Goal: Task Accomplishment & Management: Complete application form

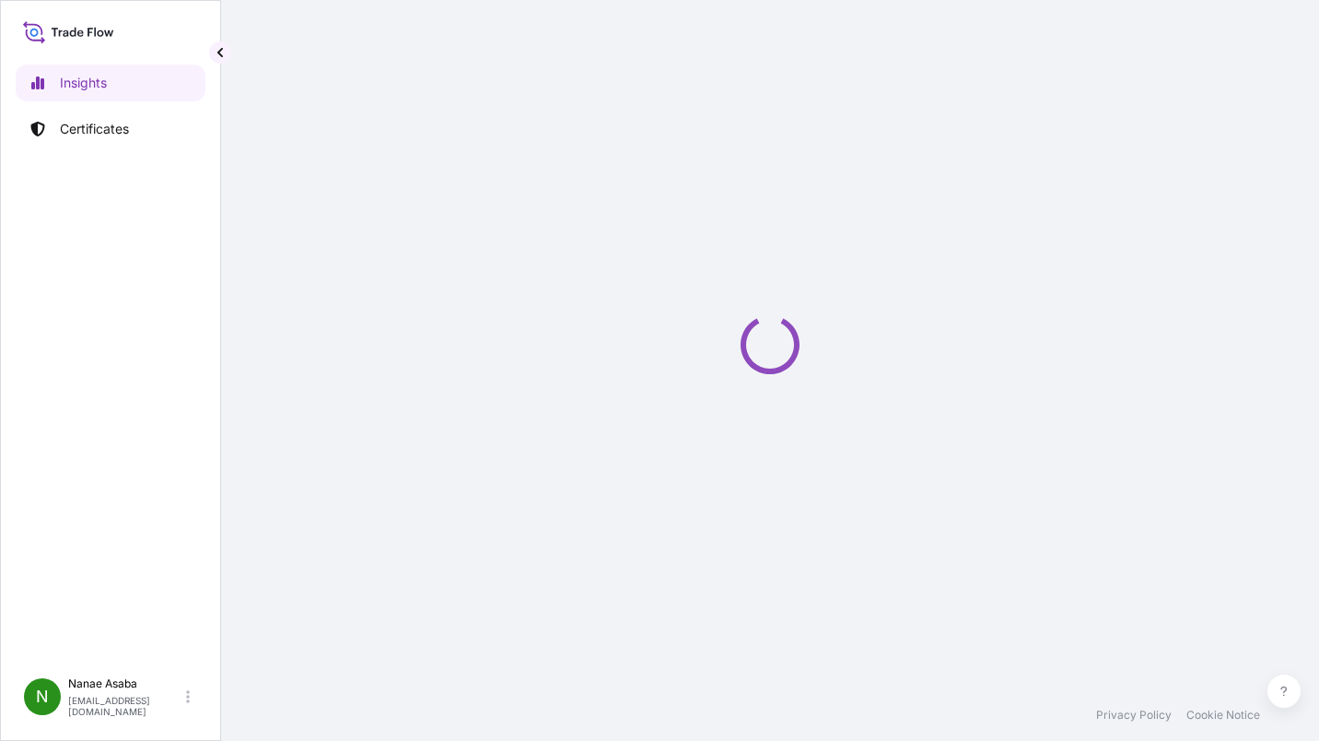
select select "2025"
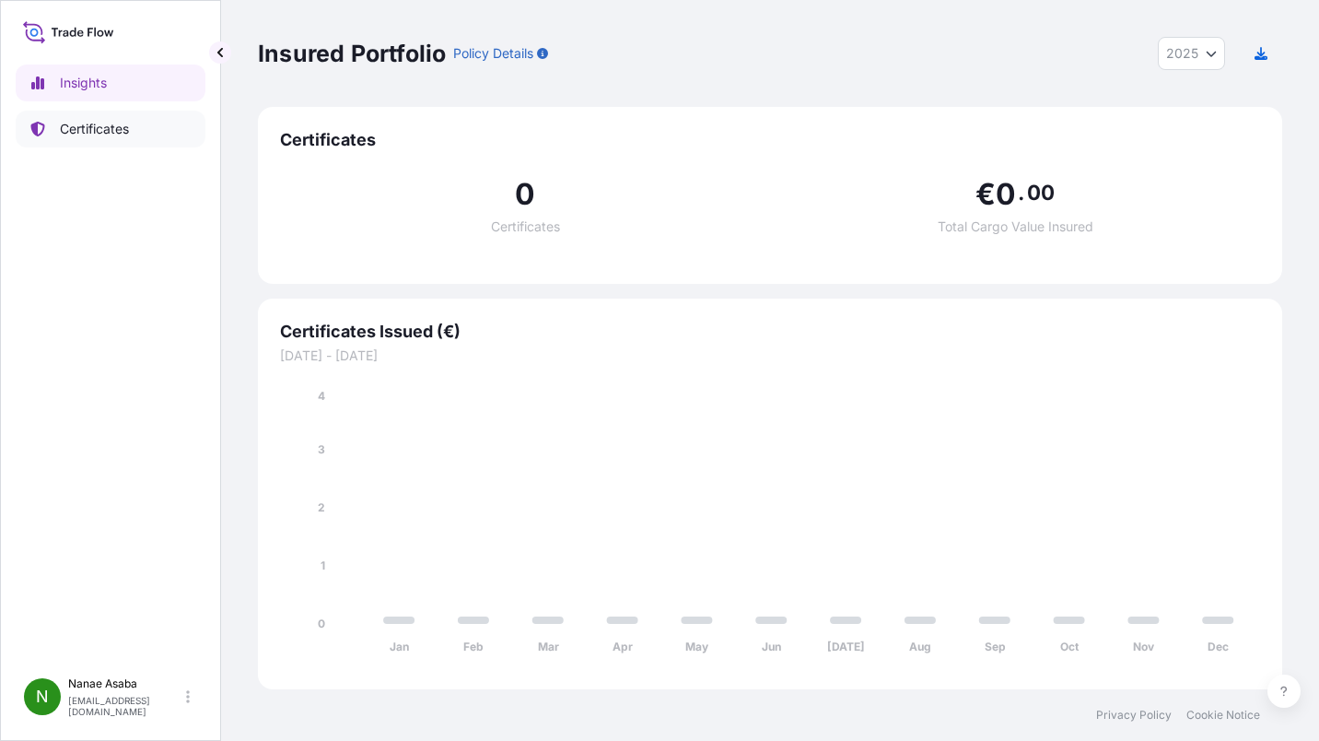
click at [104, 120] on p "Certificates" at bounding box center [94, 129] width 69 height 18
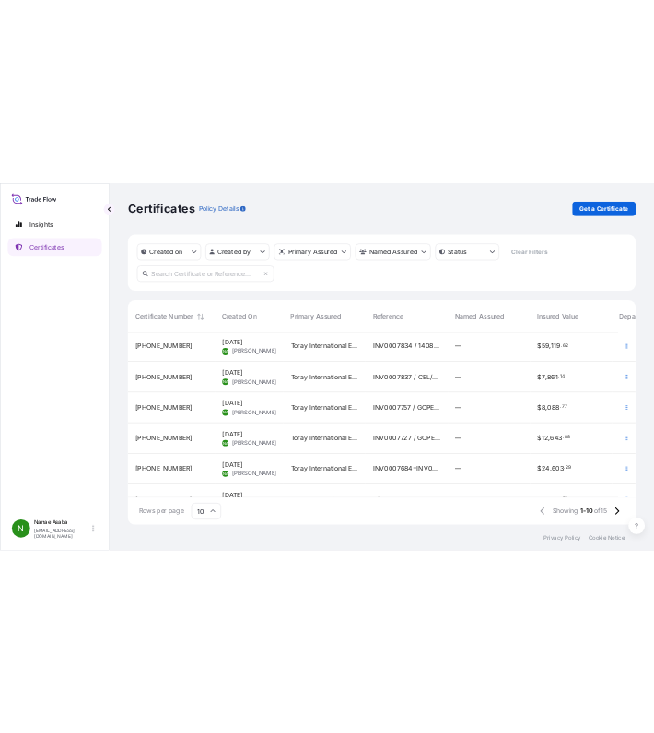
scroll to position [300, 0]
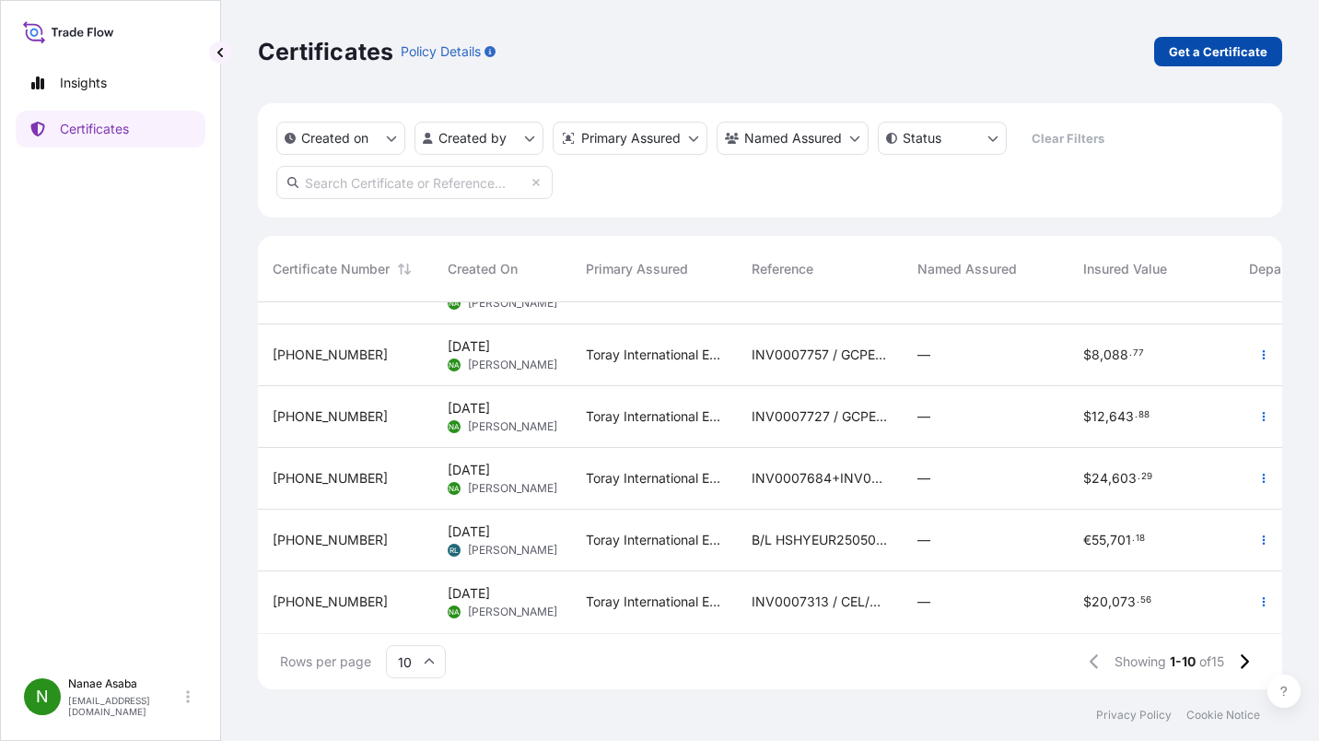
click at [1237, 60] on p "Get a Certificate" at bounding box center [1218, 51] width 99 height 18
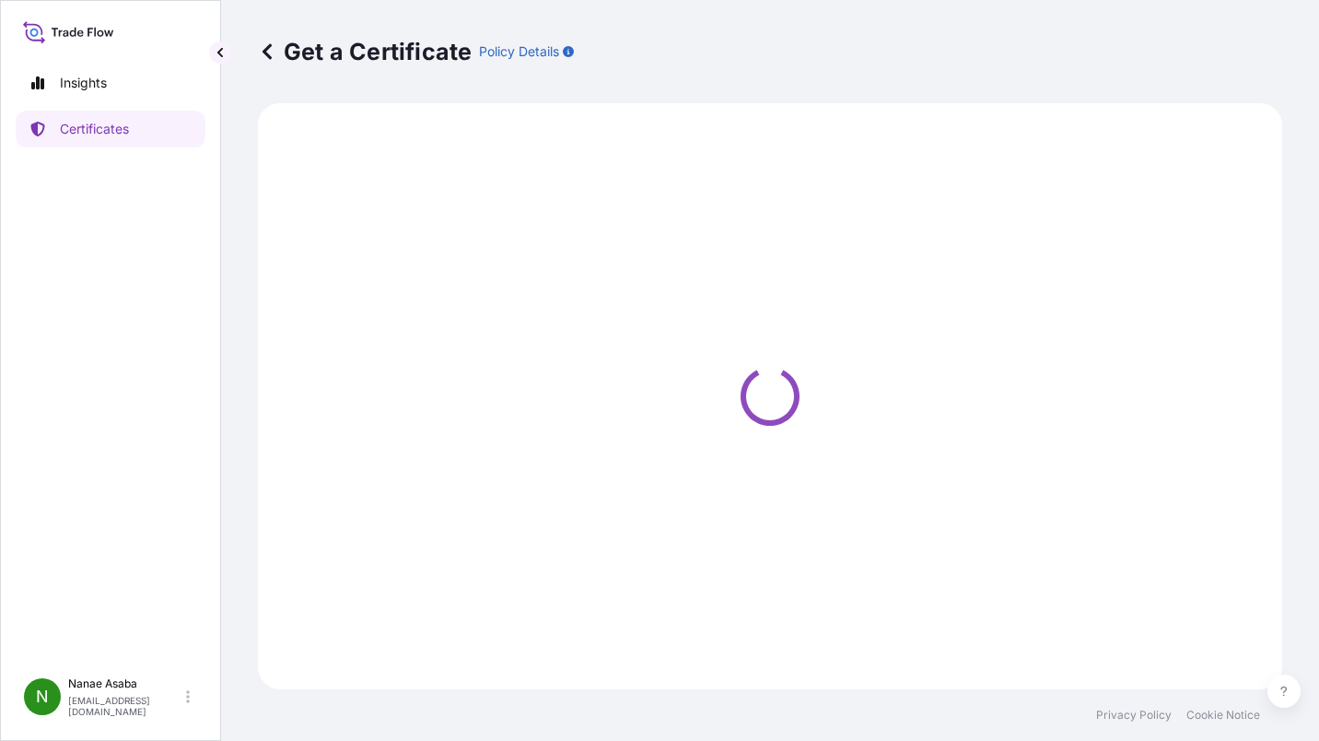
select select "Ocean Vessel"
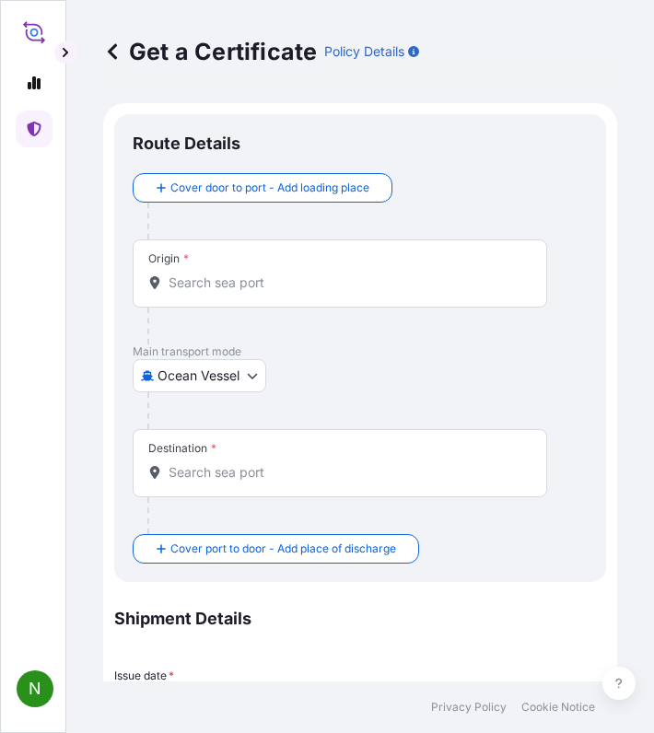
click at [222, 268] on div "Origin *" at bounding box center [340, 273] width 414 height 68
click at [222, 274] on input "Origin *" at bounding box center [347, 283] width 356 height 18
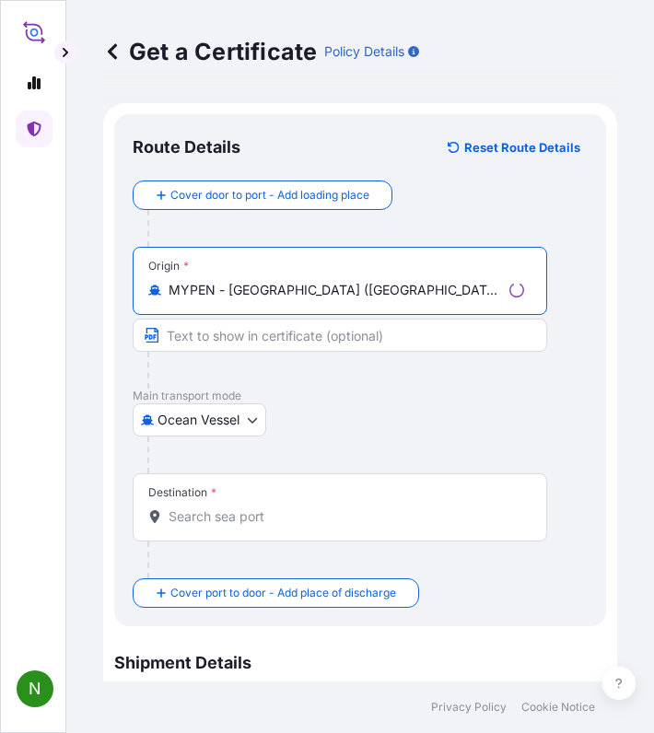
type input "MYPEN - [GEOGRAPHIC_DATA] ([GEOGRAPHIC_DATA]), [GEOGRAPHIC_DATA]"
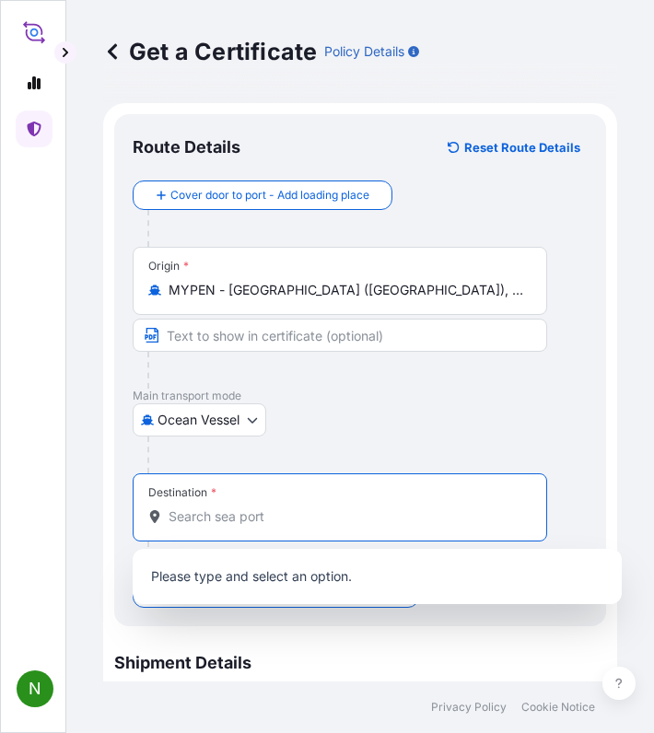
click at [229, 517] on input "Destination *" at bounding box center [347, 516] width 356 height 18
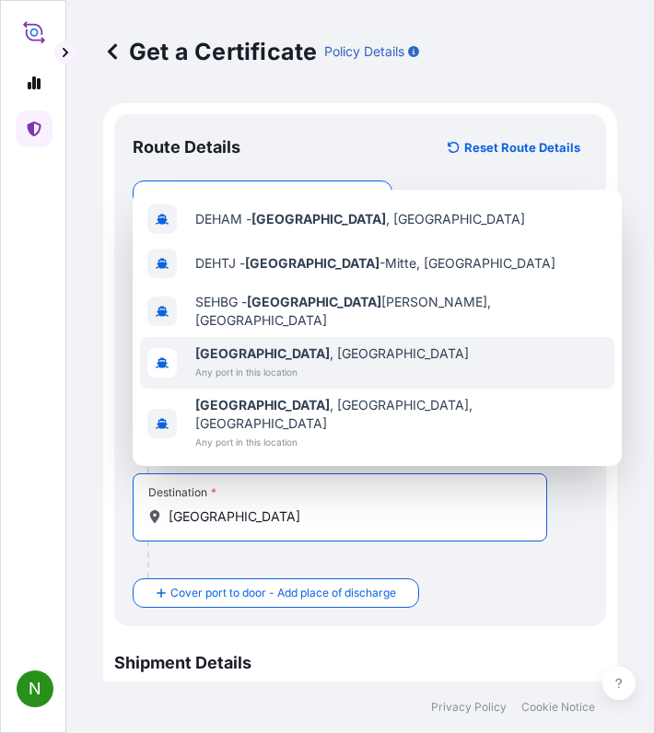
click at [408, 374] on div "Hamburg , Germany Any port in this location" at bounding box center [377, 363] width 474 height 52
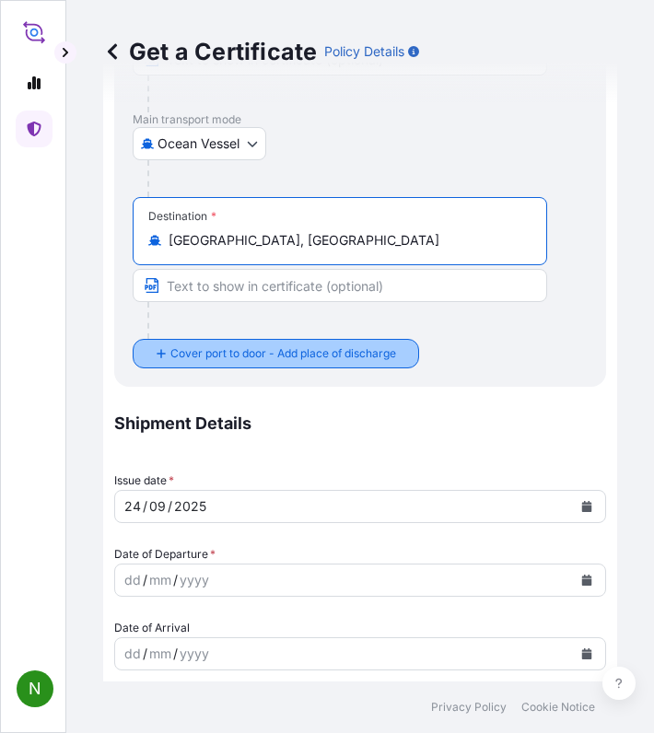
scroll to position [368, 0]
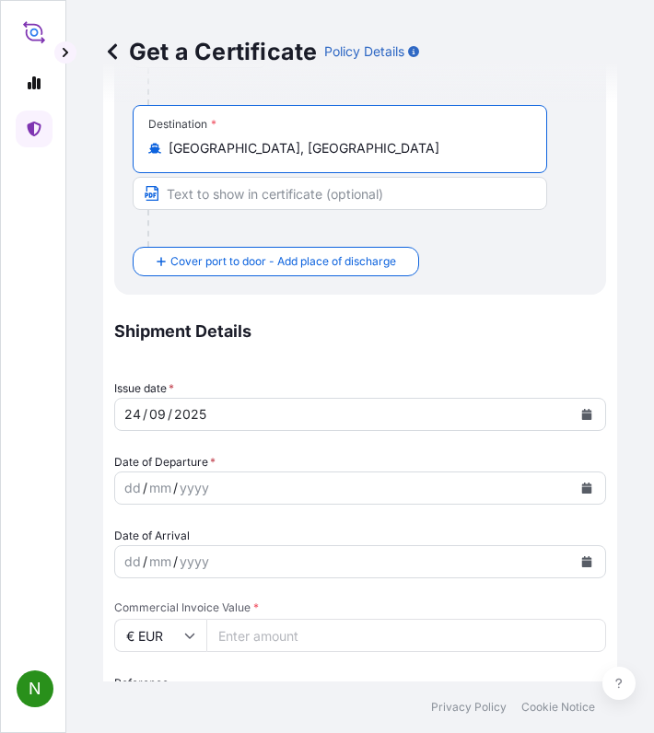
type input "Hamburg, Germany"
click at [480, 424] on div "[DATE]" at bounding box center [343, 414] width 457 height 33
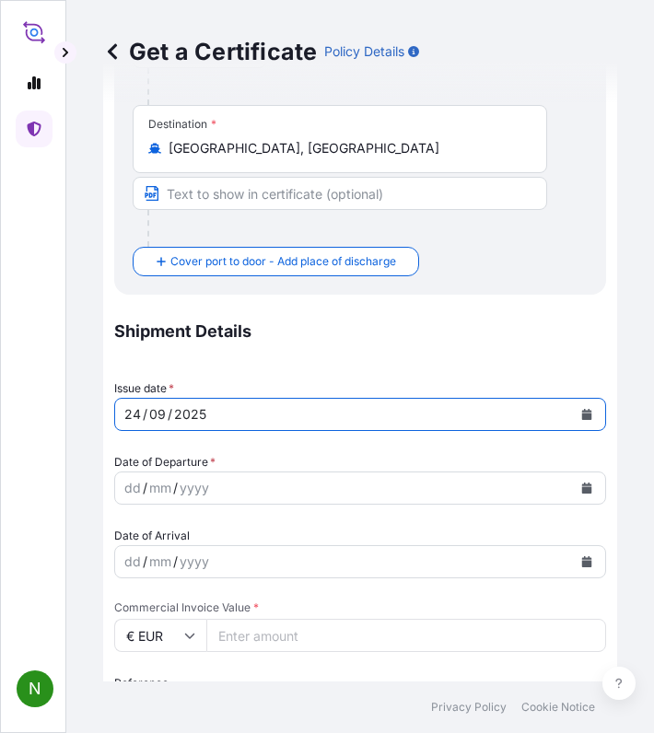
click at [480, 420] on div "[DATE]" at bounding box center [343, 414] width 457 height 33
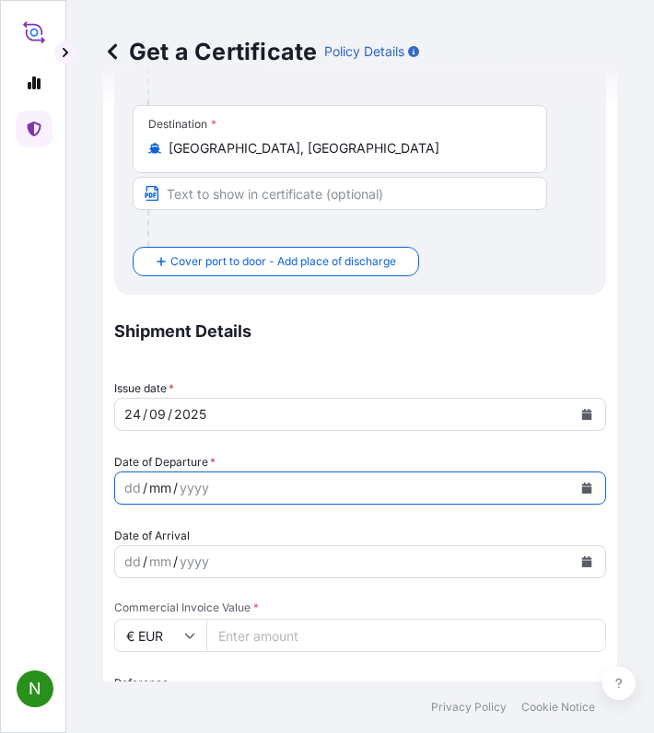
click at [170, 479] on div "mm" at bounding box center [160, 488] width 26 height 22
click at [572, 495] on button "Calendar" at bounding box center [586, 487] width 29 height 29
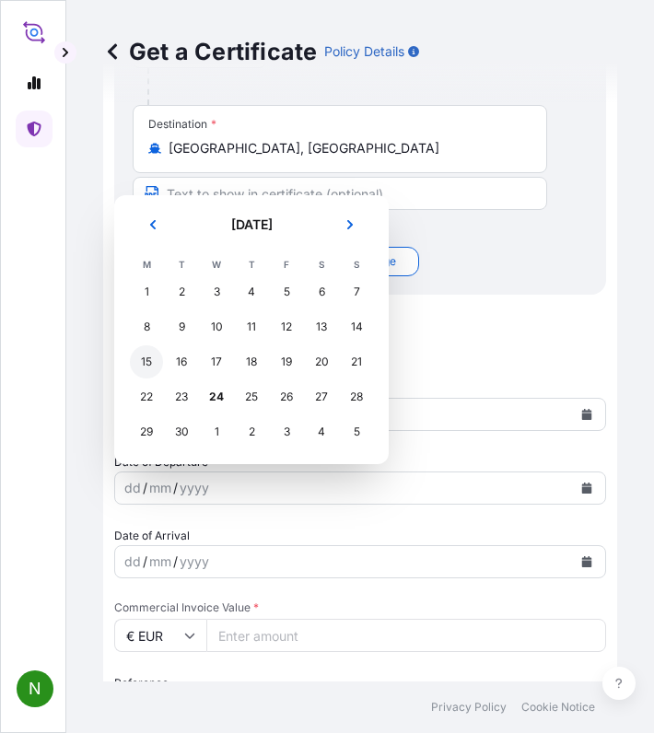
click at [143, 367] on div "15" at bounding box center [146, 361] width 33 height 33
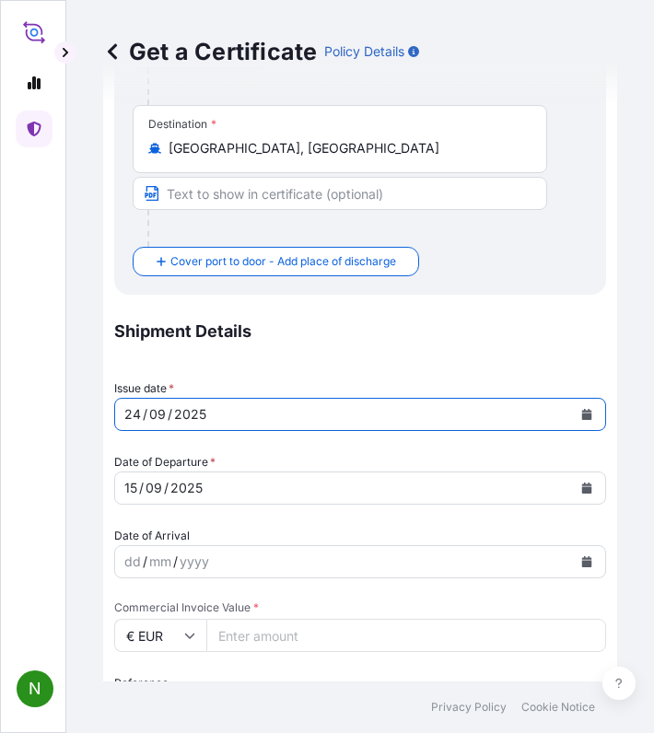
click at [582, 415] on icon "Calendar" at bounding box center [587, 414] width 10 height 11
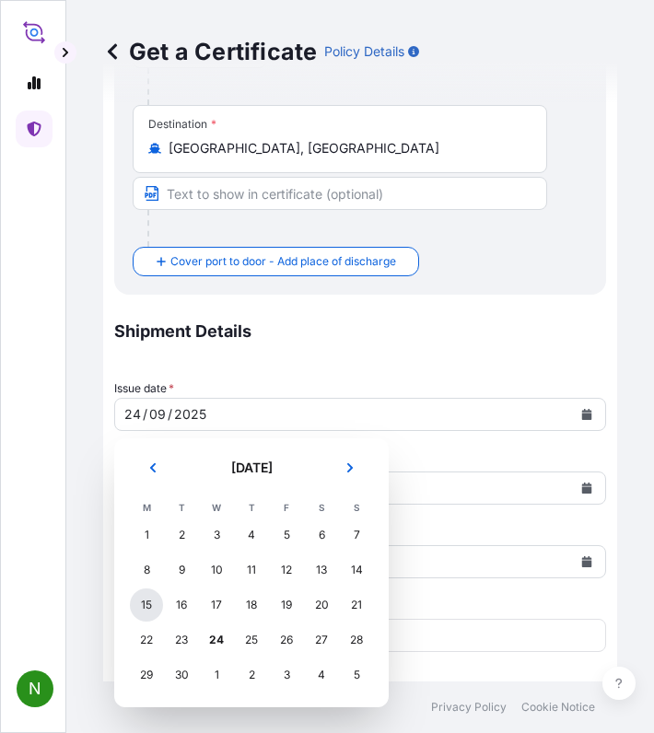
click at [155, 604] on div "15" at bounding box center [146, 605] width 33 height 33
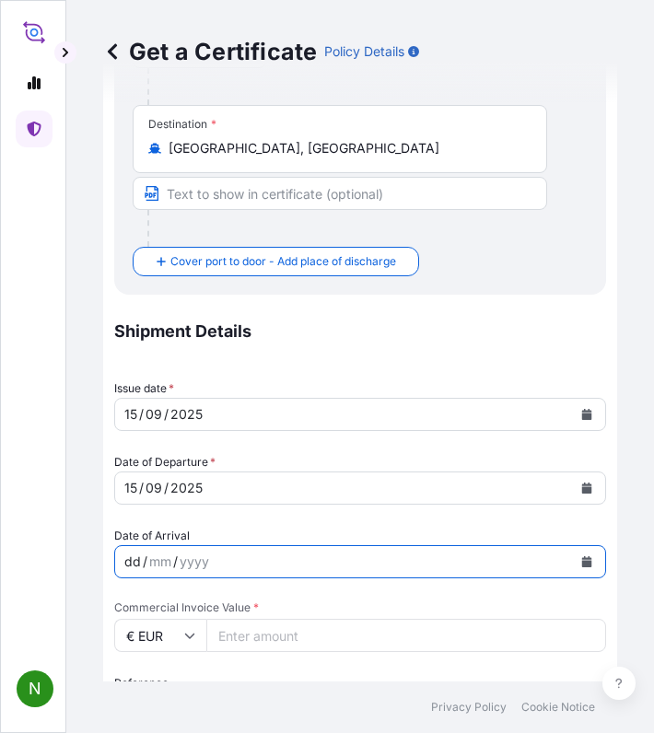
click at [227, 548] on div "dd / mm / yyyy" at bounding box center [343, 561] width 457 height 33
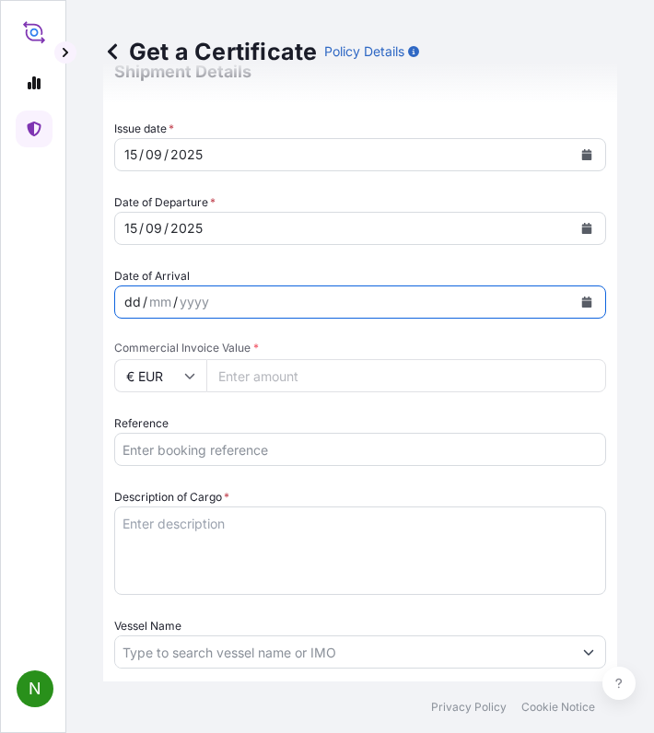
scroll to position [645, 0]
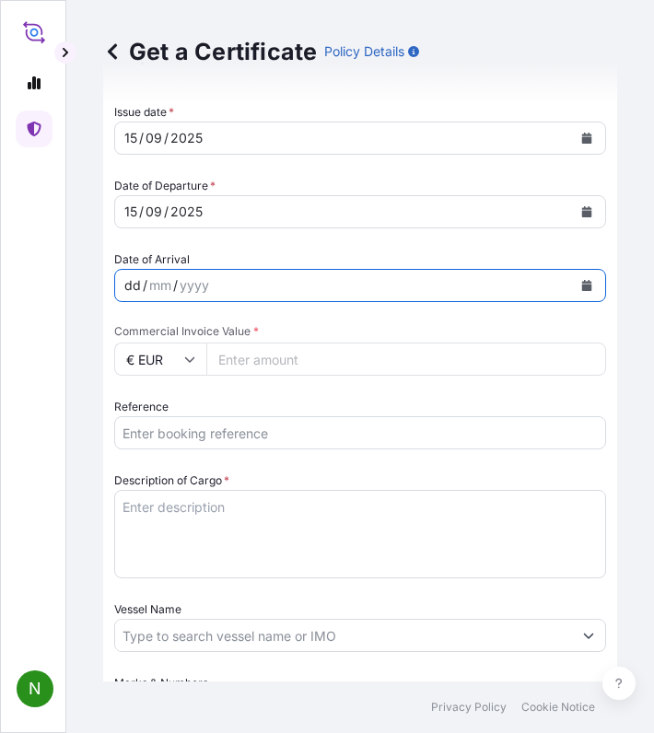
click at [186, 352] on input "€ EUR" at bounding box center [160, 359] width 92 height 33
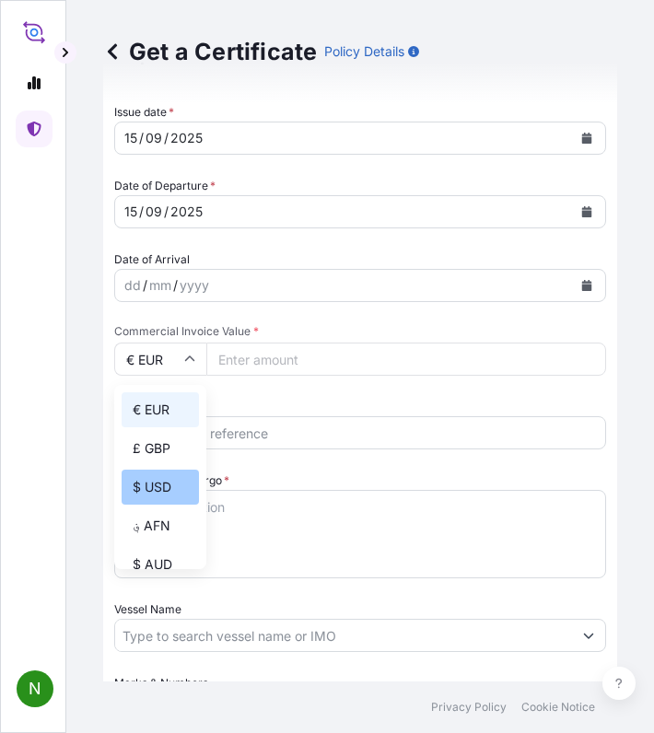
click at [163, 490] on div "$ USD" at bounding box center [160, 487] width 77 height 35
type input "$ USD"
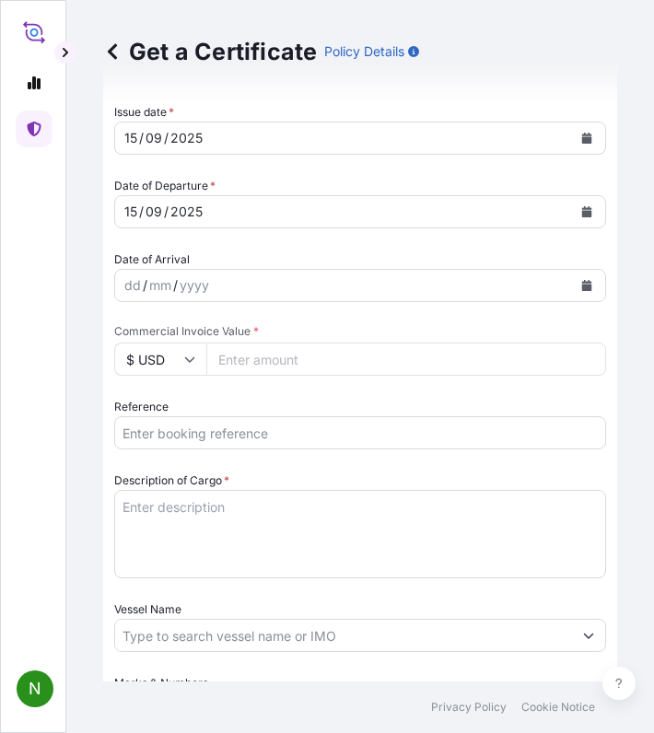
click at [301, 360] on input "Commercial Invoice Value *" at bounding box center [406, 359] width 400 height 33
paste input "8.34"
type input "8345"
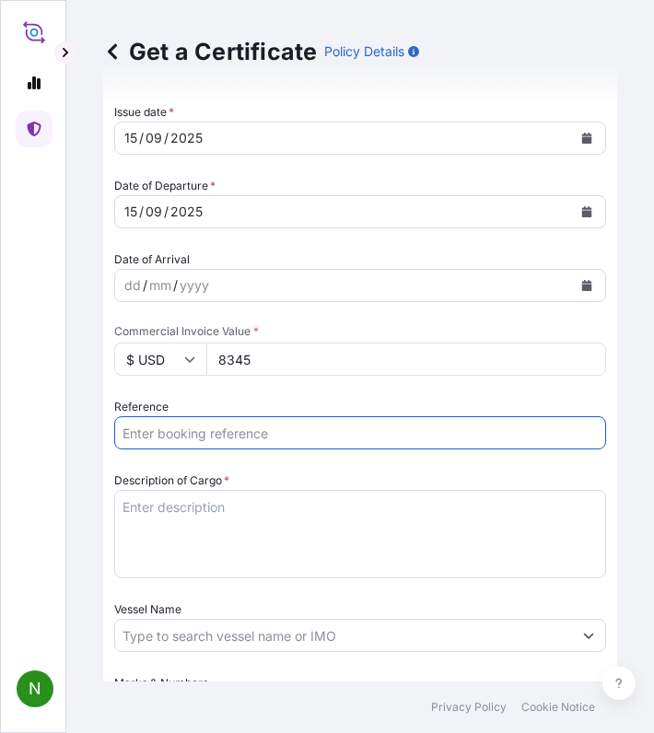
click at [245, 429] on input "Reference" at bounding box center [360, 432] width 492 height 33
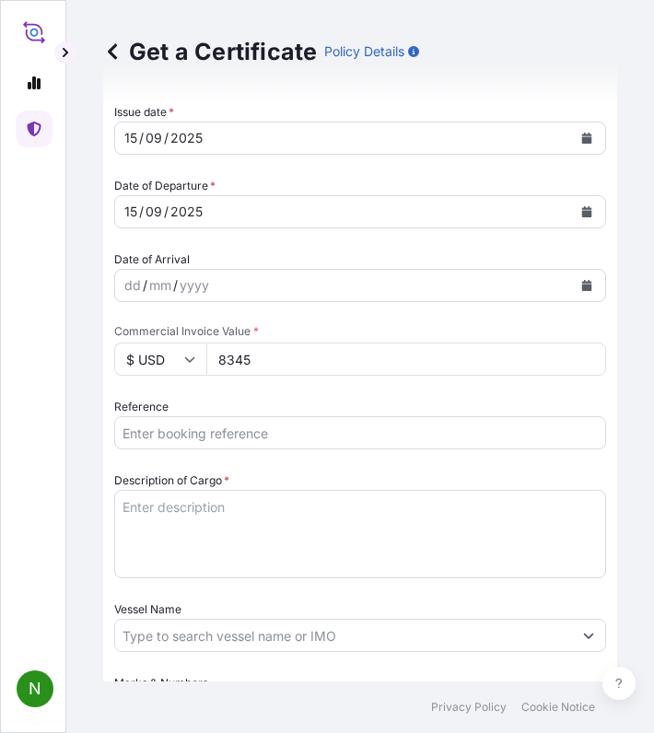
click at [194, 425] on input "Reference" at bounding box center [360, 432] width 492 height 33
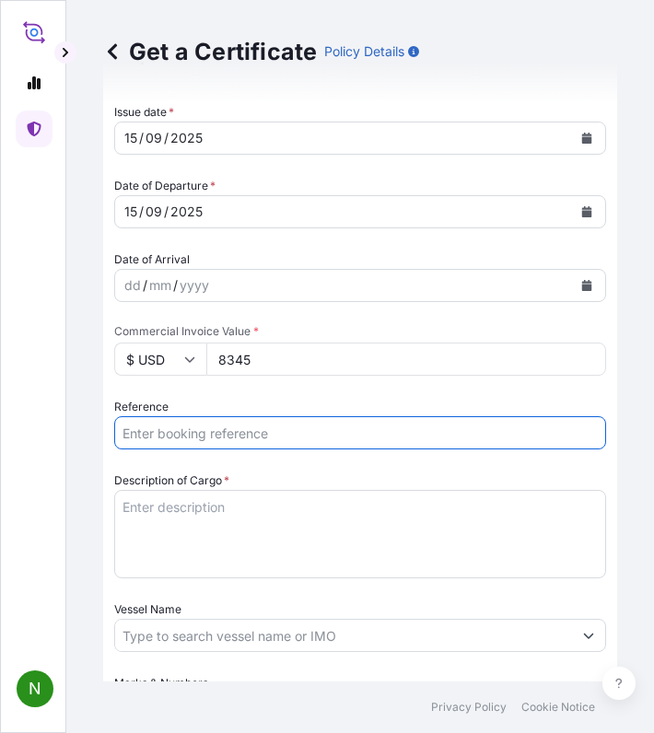
paste input "INV0008441"
click at [316, 427] on input "INV0008441 /" at bounding box center [360, 432] width 492 height 33
type input "INV0008441 / GCPEN250663HAM"
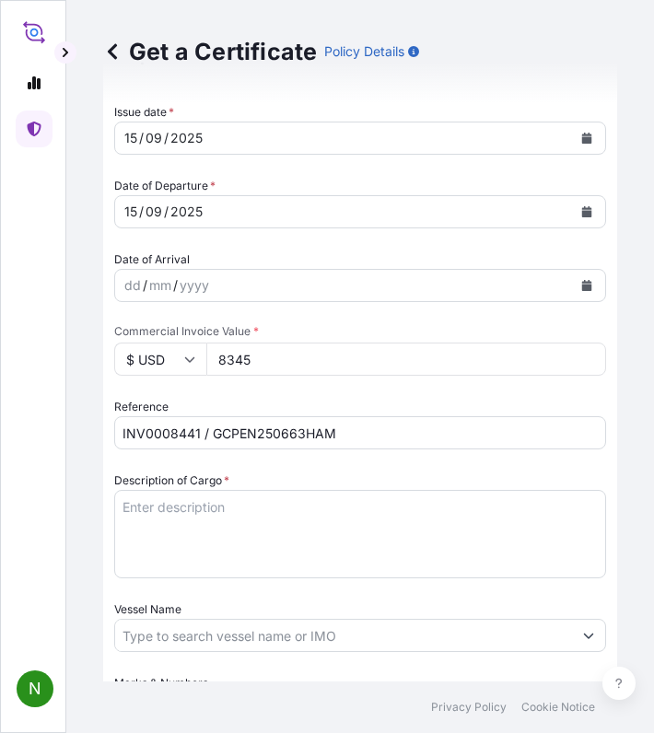
click at [247, 525] on textarea "Description of Cargo *" at bounding box center [360, 534] width 492 height 88
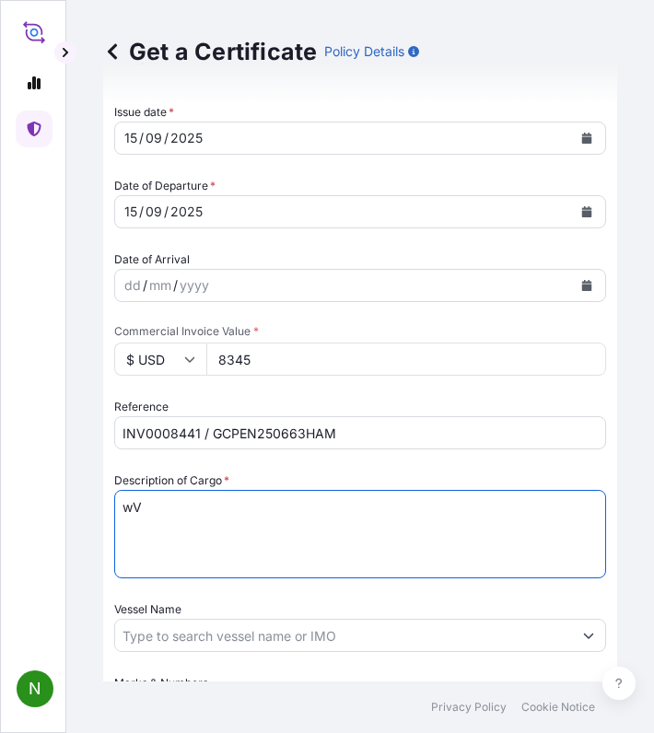
type textarea "w"
paste textarea "YSN496 60%COTTON / 40%POLYESTER FABRIC CONSTRUCTION : 110X70 FINISH WIDTH : 147…"
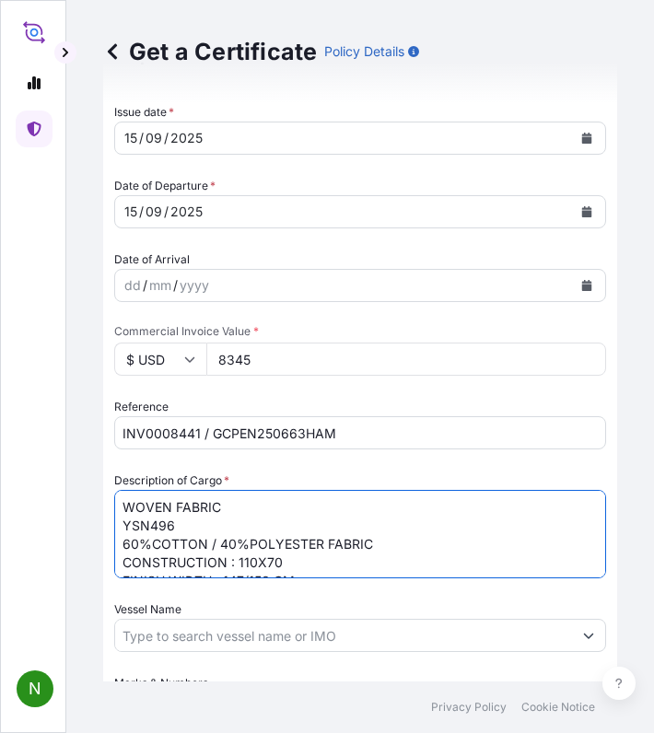
scroll to position [11, 0]
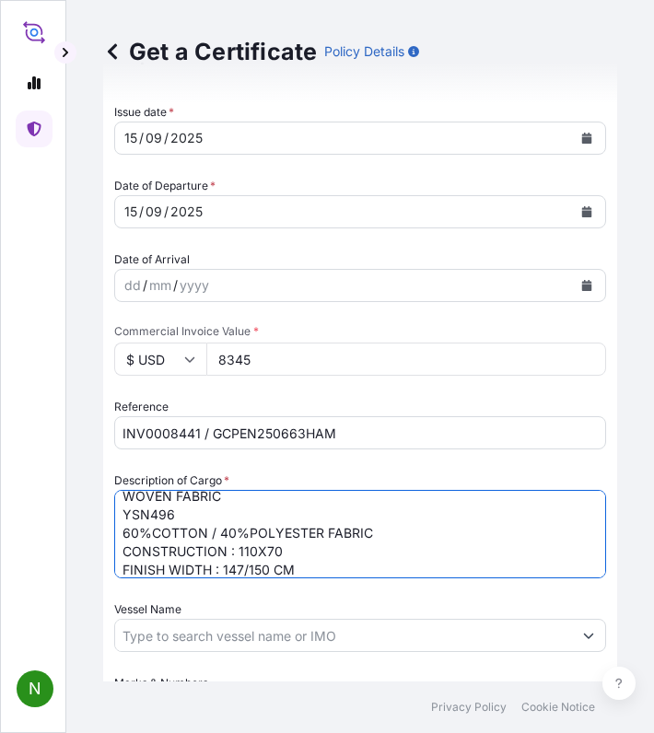
type textarea "WOVEN FABRIC YSN496 60%COTTON / 40%POLYESTER FABRIC CONSTRUCTION : 110X70 FINIS…"
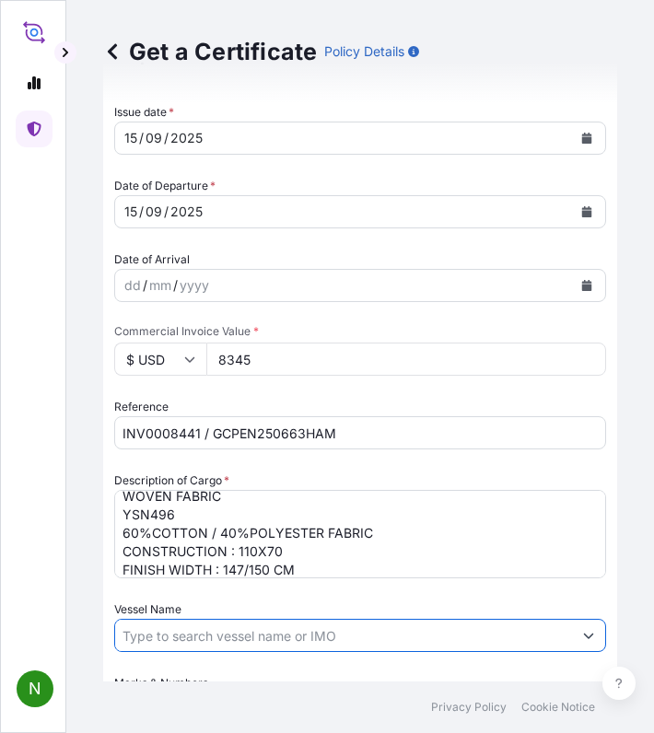
click at [214, 635] on input "Vessel Name" at bounding box center [343, 635] width 457 height 33
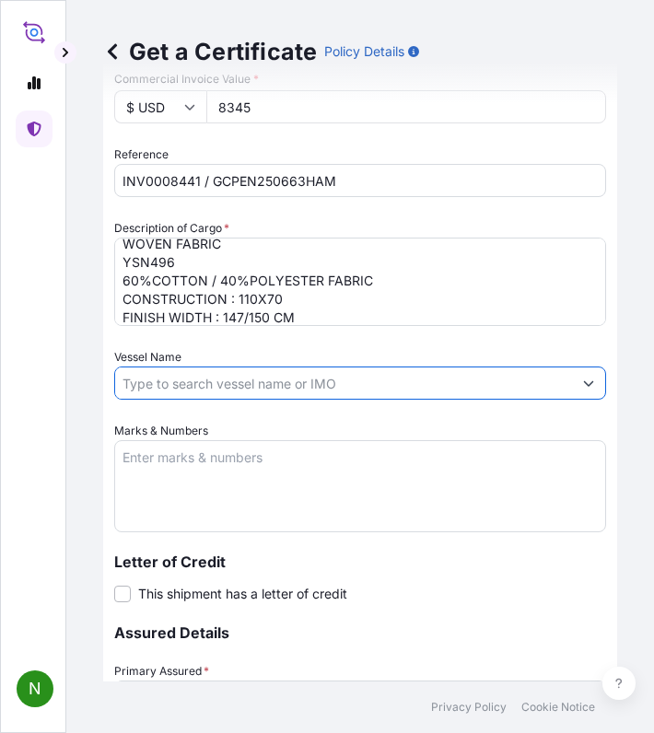
scroll to position [921, 0]
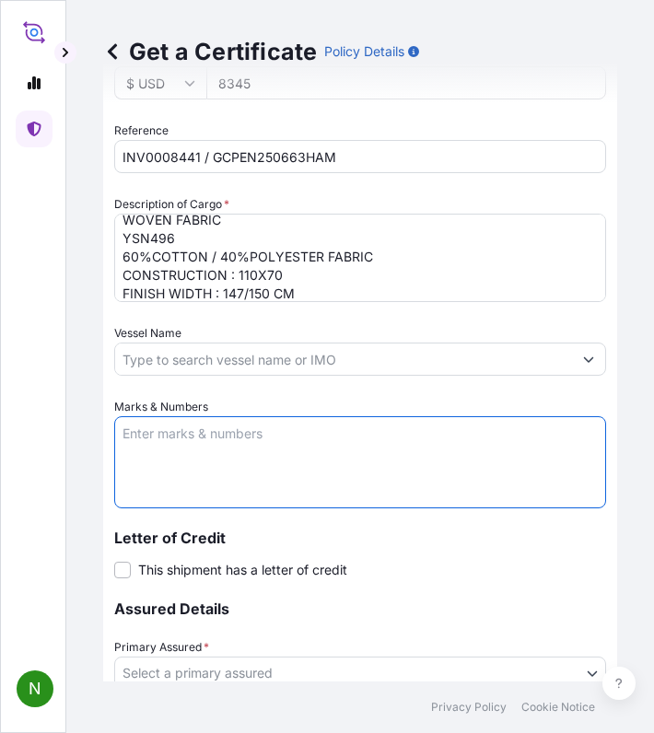
click at [209, 421] on textarea "Marks & Numbers" at bounding box center [360, 462] width 492 height 92
paste textarea "TORAY/KUMMEL YSN496 PO: B009407 HAMBURG C/NO: 1R-10R"
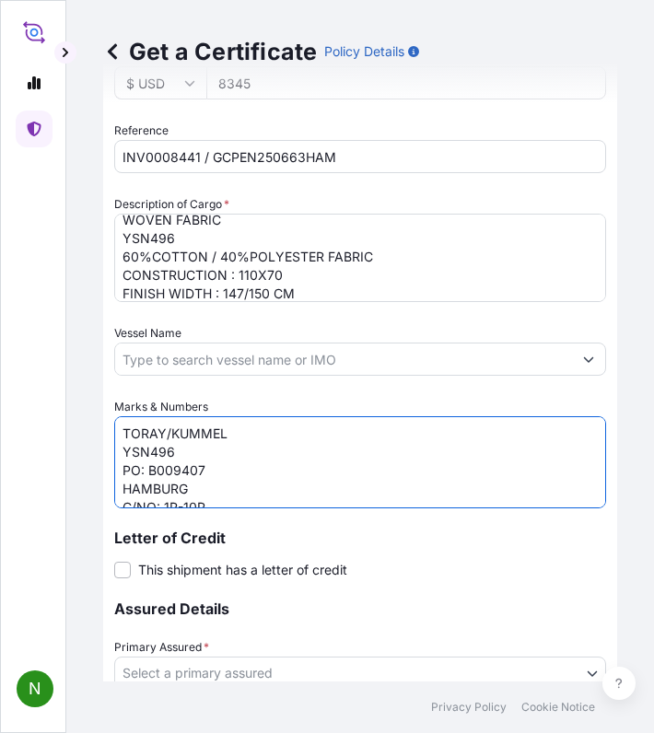
scroll to position [7, 0]
type textarea "TORAY/KUMMEL YSN496 PO: B009407 HAMBURG C/NO: 1R-10R"
click at [192, 354] on input "Vessel Name" at bounding box center [343, 359] width 457 height 33
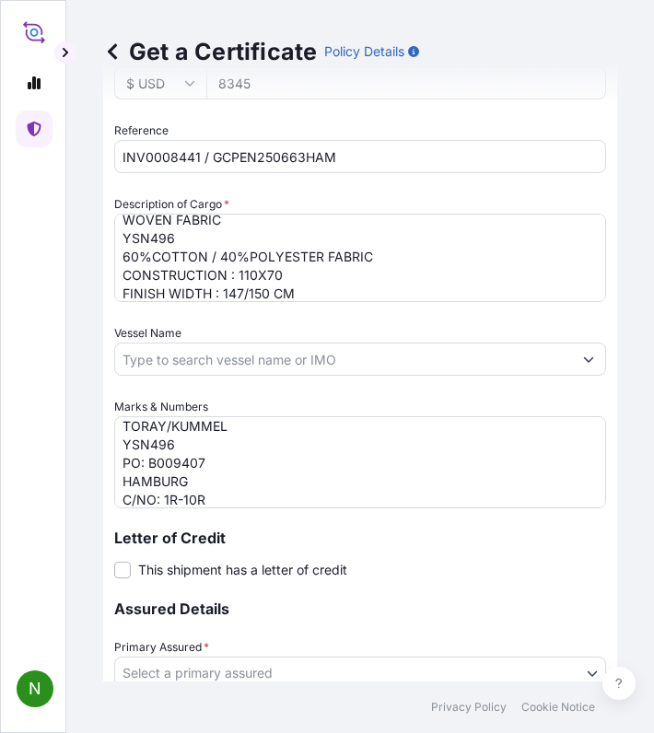
click at [239, 359] on input "Vessel Name" at bounding box center [343, 359] width 457 height 33
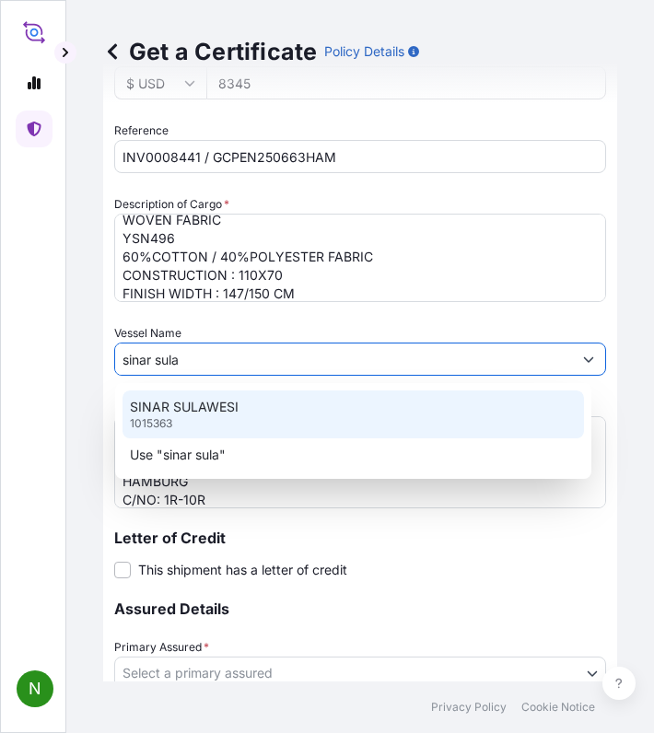
click at [233, 391] on div "SINAR SULAWESI 1015363" at bounding box center [352, 415] width 461 height 48
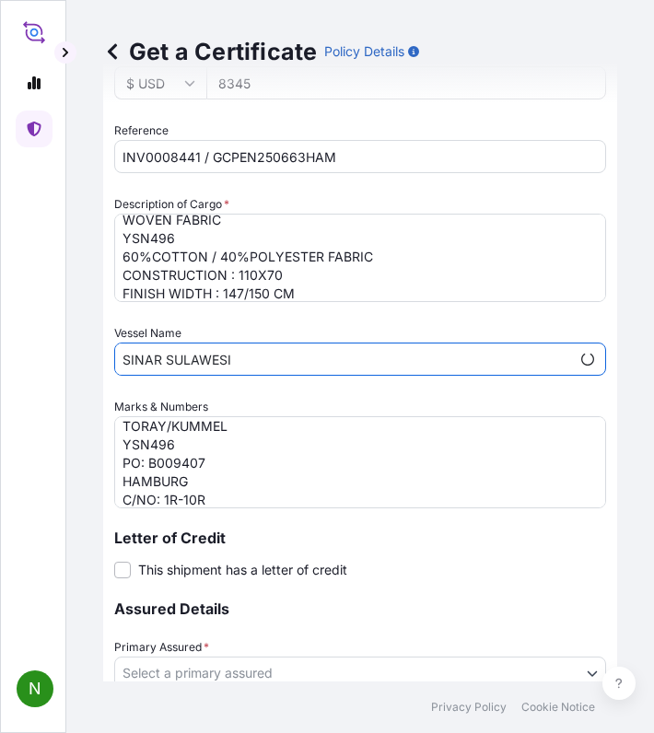
type input "SINAR SULAWESI"
click at [233, 491] on textarea "TORAY/KUMMEL YSN496 PO: B009407 HAMBURG C/NO: 1R-10R" at bounding box center [360, 462] width 492 height 92
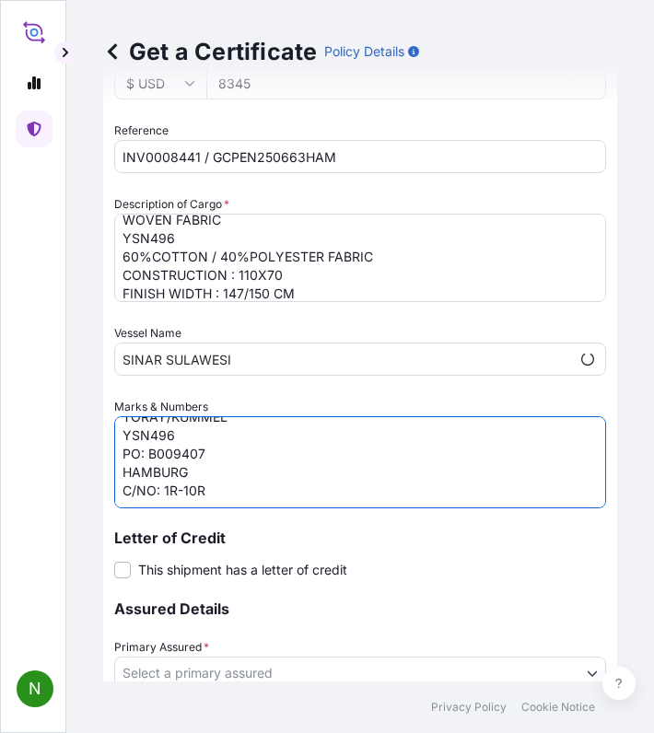
scroll to position [26, 0]
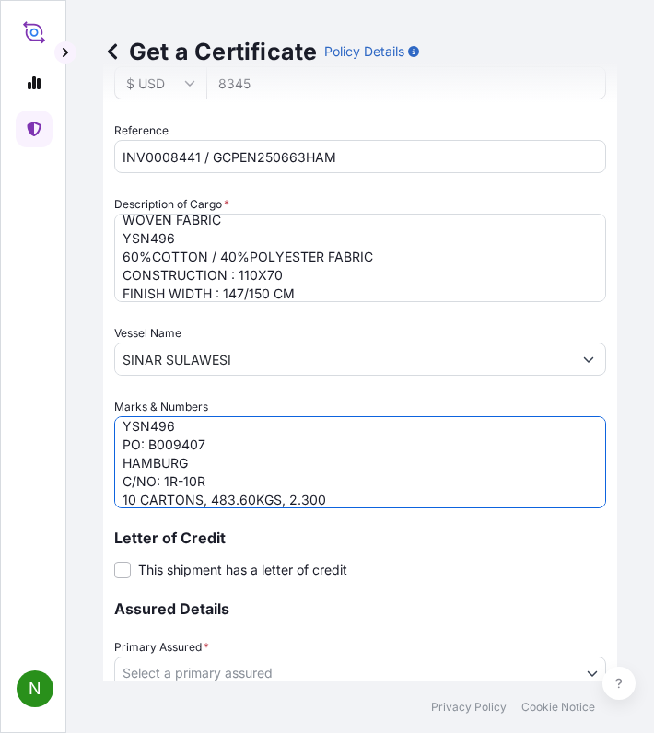
drag, startPoint x: 329, startPoint y: 482, endPoint x: 334, endPoint y: 496, distance: 15.7
click at [333, 494] on textarea "TORAY/KUMMEL YSN496 PO: B009407 HAMBURG C/NO: 1R-10R 10 CARTONS, 483.60KGS, 2.3…" at bounding box center [360, 462] width 492 height 92
click at [334, 496] on textarea "TORAY/KUMMEL YSN496 PO: B009407 HAMBURG C/NO: 1R-10R 10 CARTONS, 483.60KGS, 2.3…" at bounding box center [360, 462] width 492 height 92
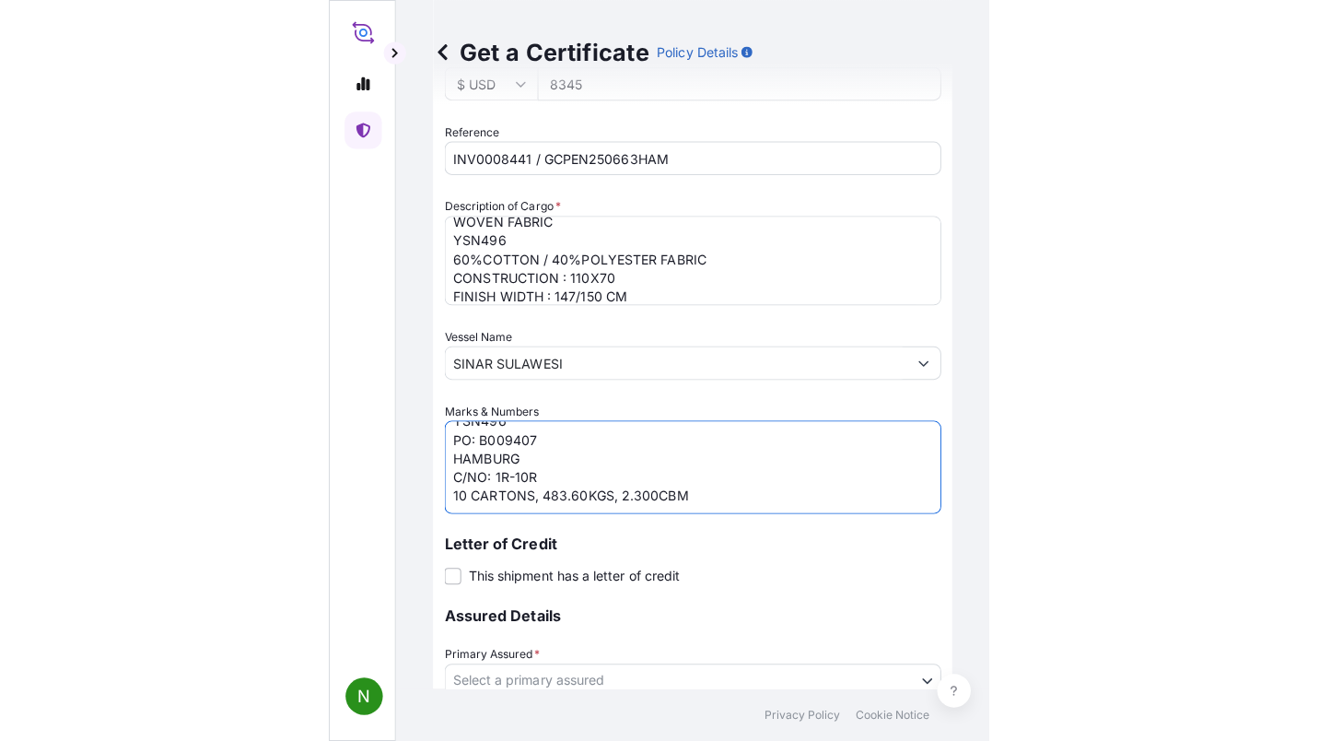
scroll to position [225, 0]
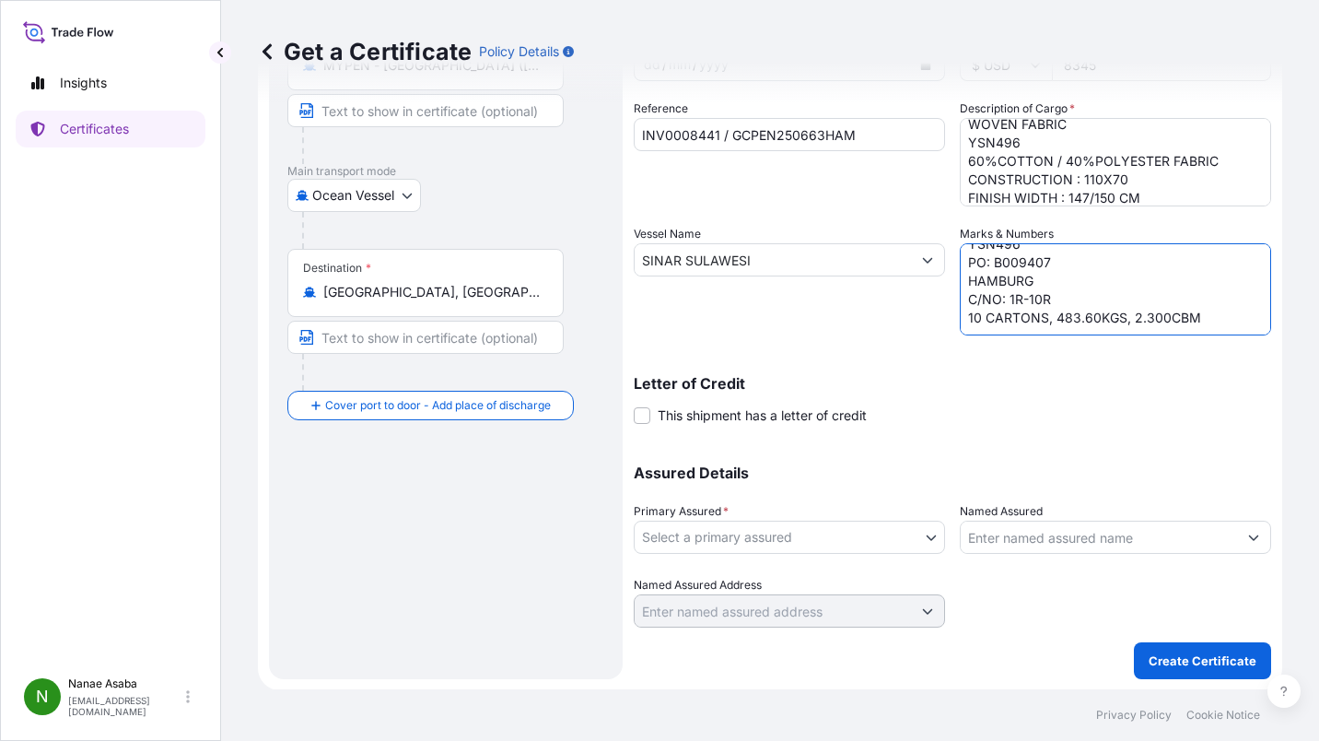
type textarea "TORAY/KUMMEL YSN496 PO: B009407 HAMBURG C/NO: 1R-10R 10 CARTONS, 483.60KGS, 2.3…"
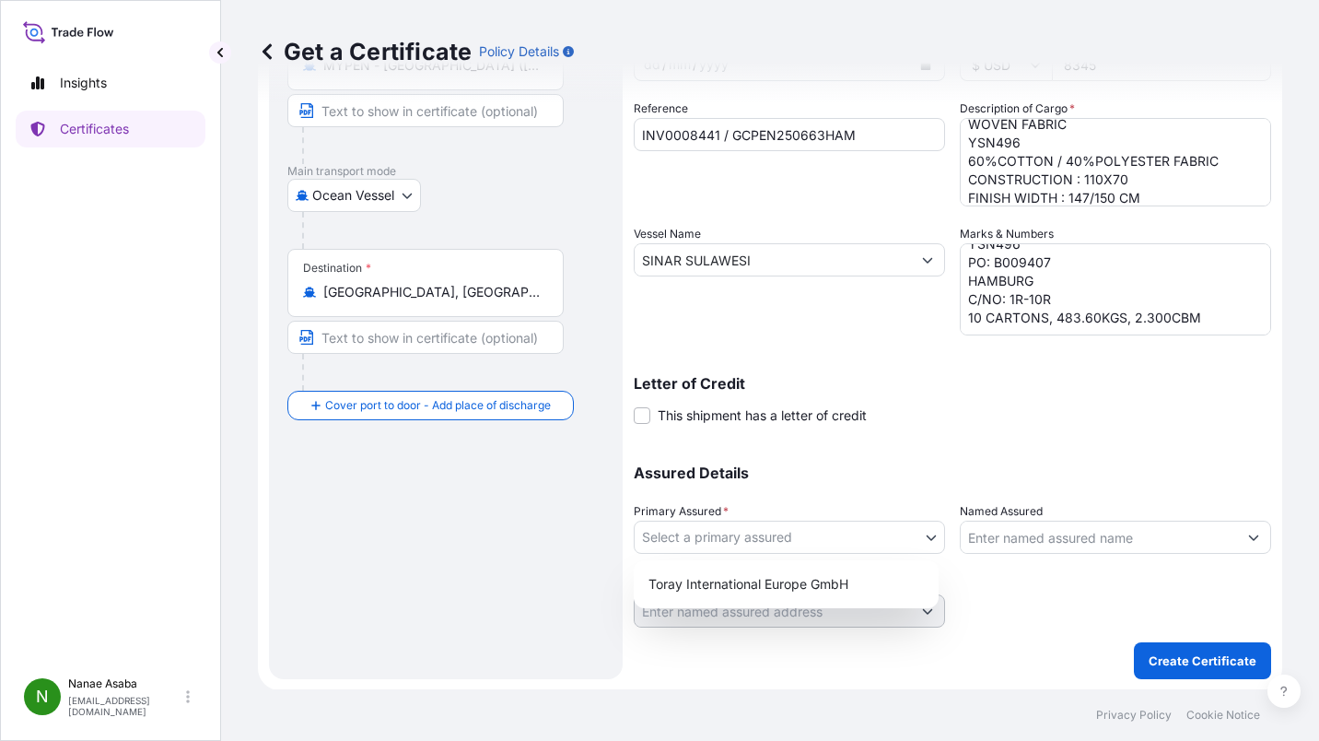
click at [937, 530] on body "Insights Certificates N Nanae Asaba nanae.asaba.c5@mail.toray Get a Certificate…" at bounding box center [659, 370] width 1319 height 741
click at [881, 573] on div "Assured Details Primary Assured * Select a primary assured Toray International …" at bounding box center [952, 535] width 637 height 184
click at [927, 530] on body "Insights Certificates N Nanae Asaba nanae.asaba.c5@mail.toray Get a Certificate…" at bounding box center [659, 370] width 1319 height 741
click at [847, 590] on div "Toray International Europe GmbH" at bounding box center [786, 583] width 290 height 33
select select "31809"
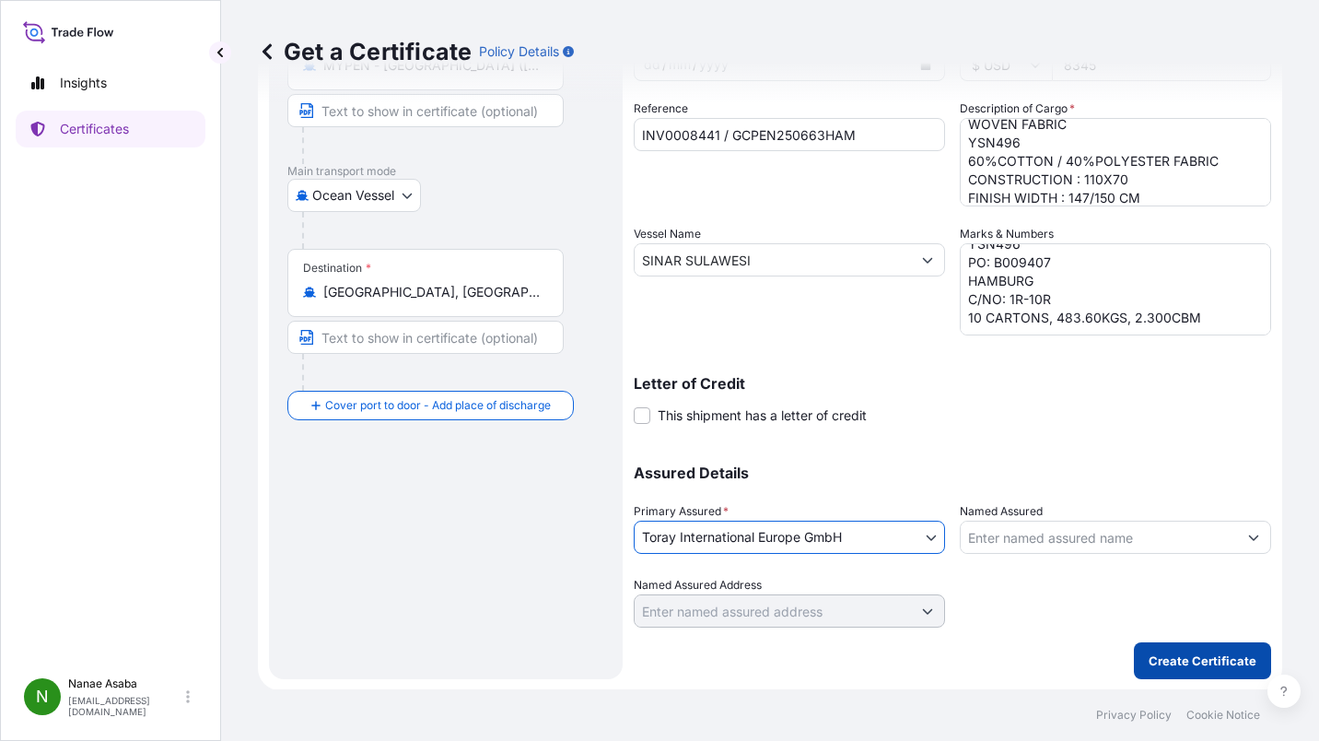
click at [1173, 646] on button "Create Certificate" at bounding box center [1202, 660] width 137 height 37
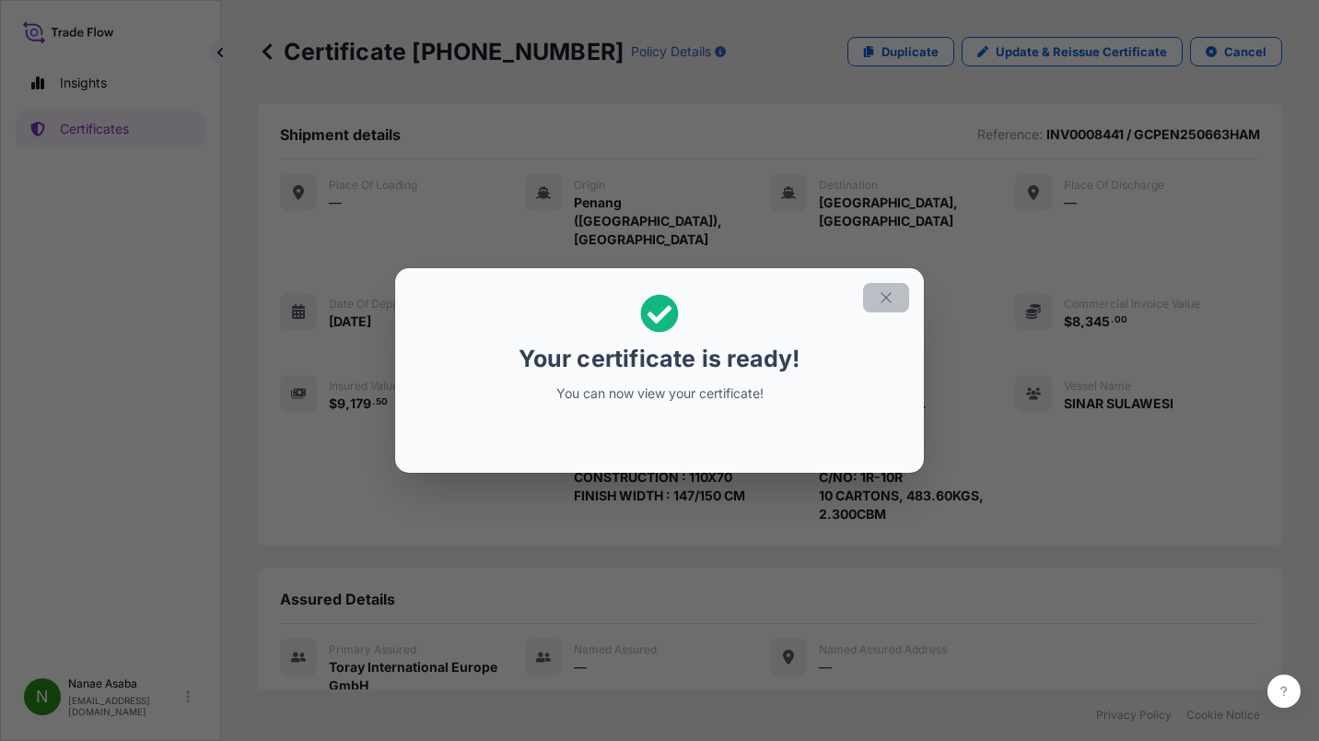
click at [896, 296] on button "button" at bounding box center [886, 297] width 46 height 29
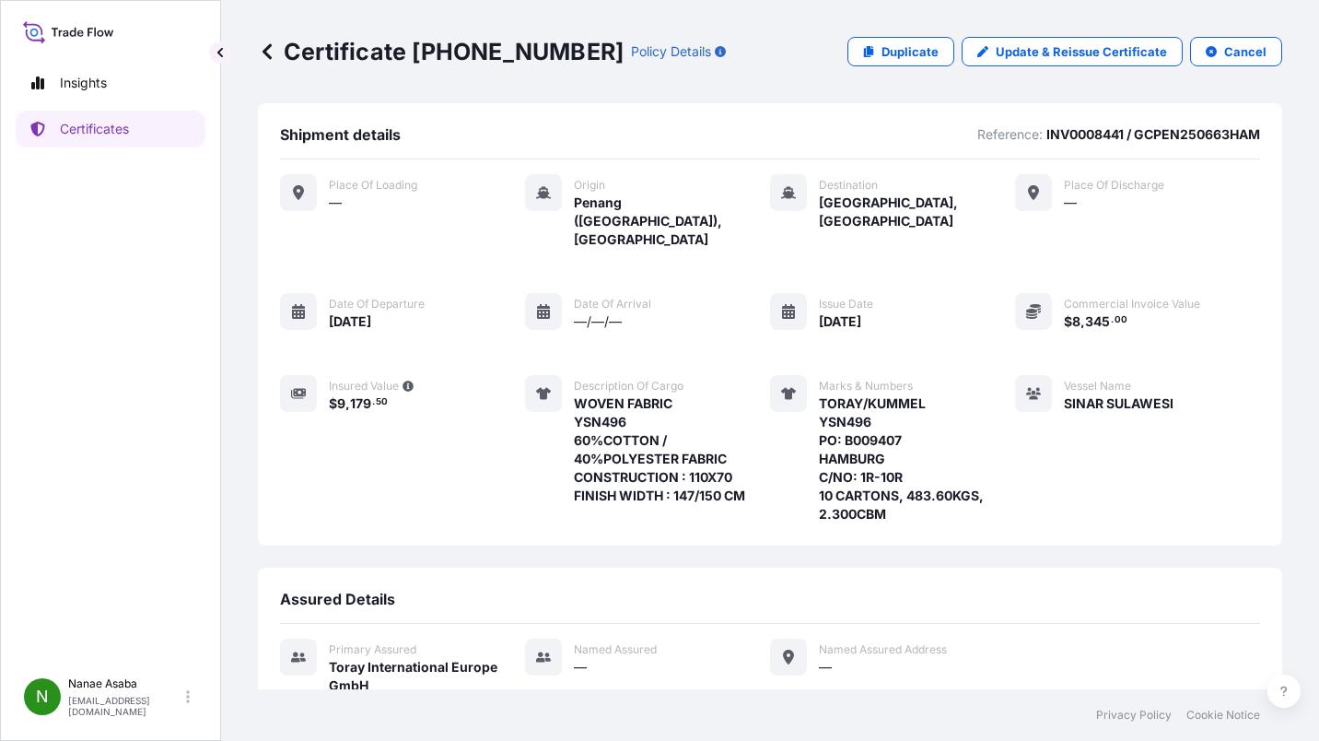
scroll to position [202, 0]
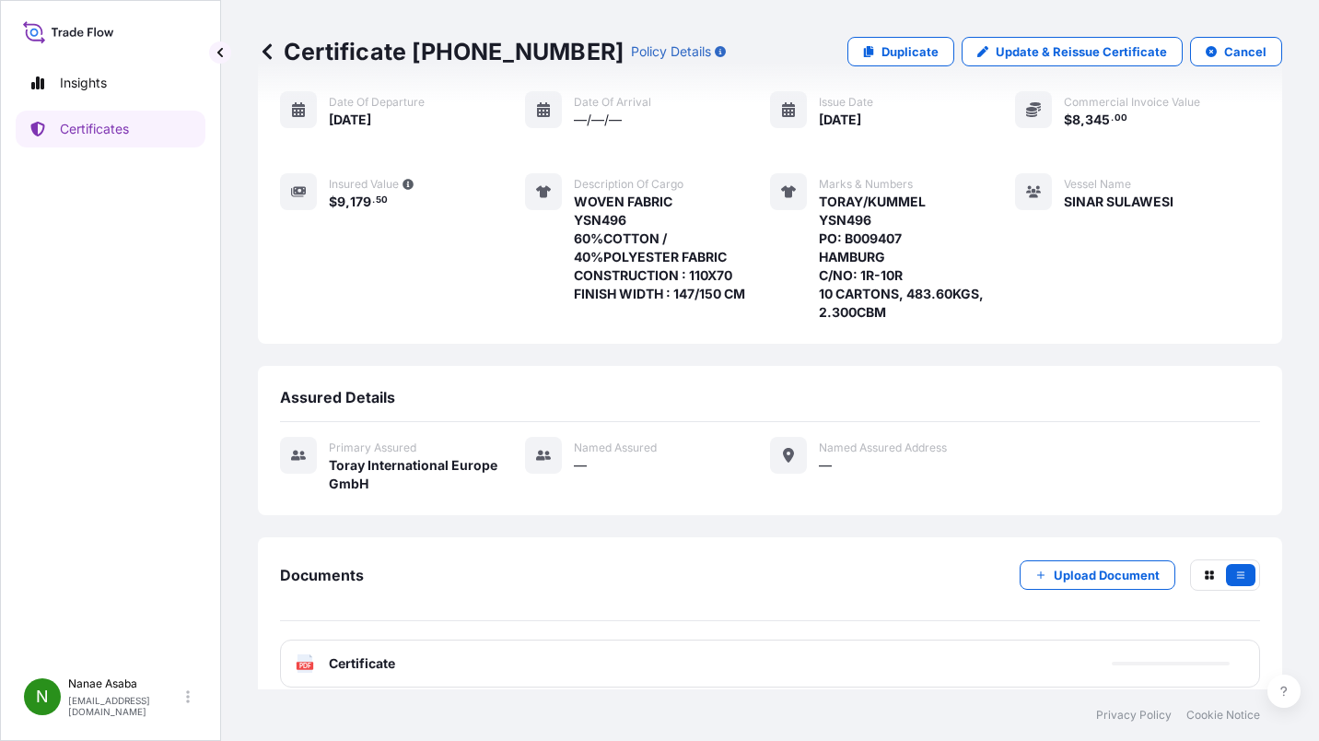
click at [682, 639] on div "PDF Certificate" at bounding box center [770, 663] width 980 height 48
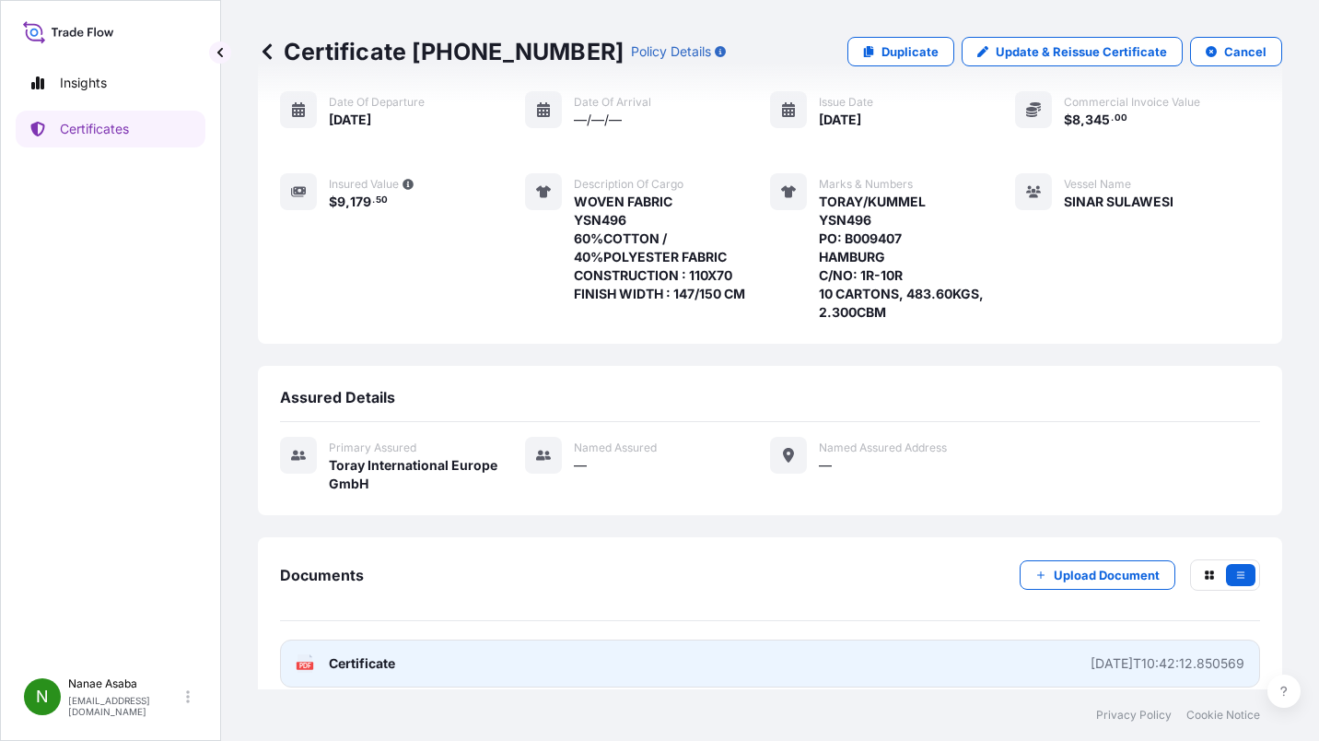
click at [332, 654] on span "Certificate" at bounding box center [362, 663] width 66 height 18
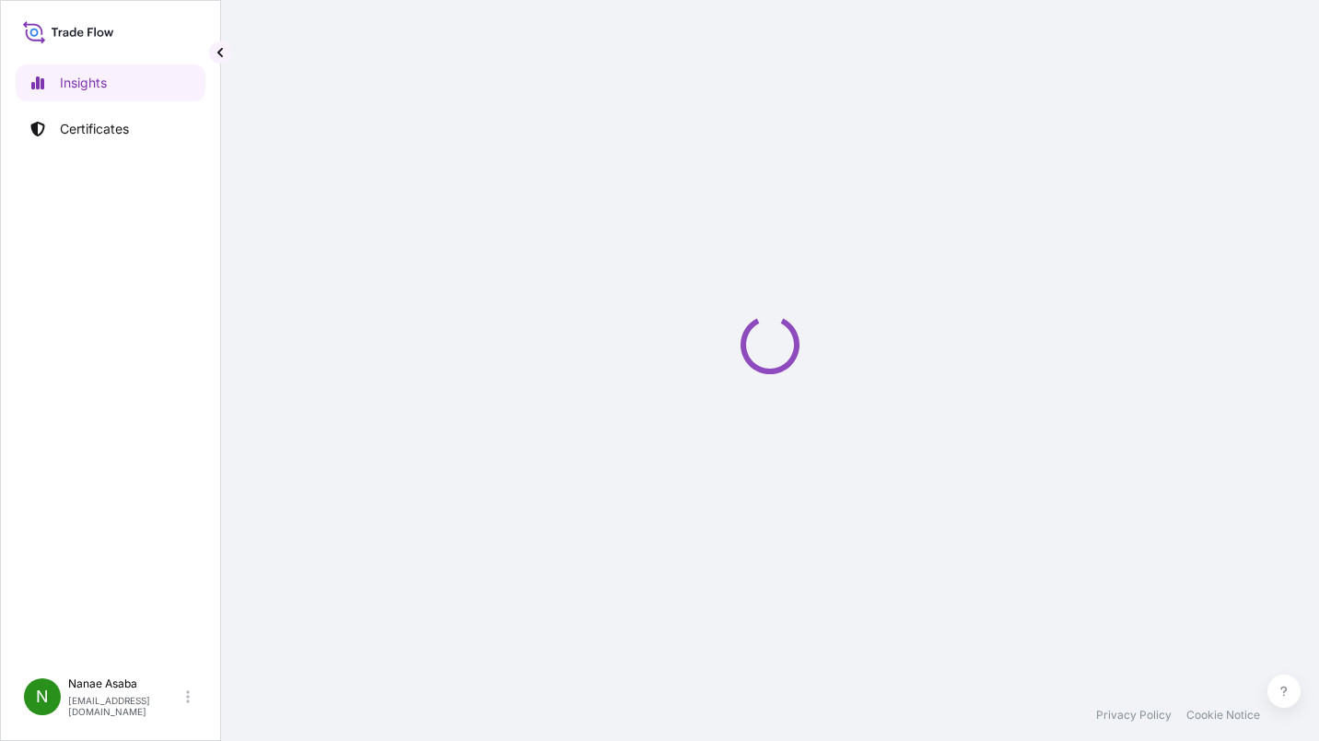
select select "2025"
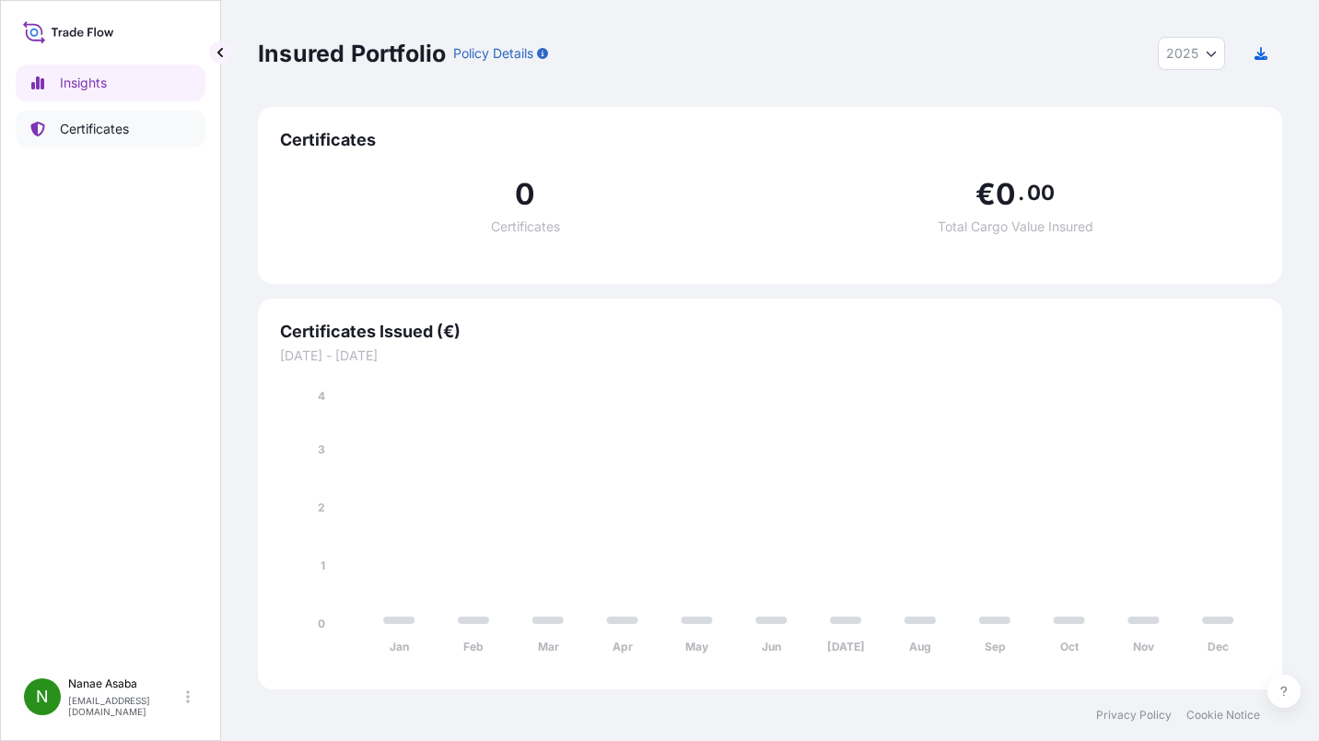
click at [149, 129] on link "Certificates" at bounding box center [111, 129] width 190 height 37
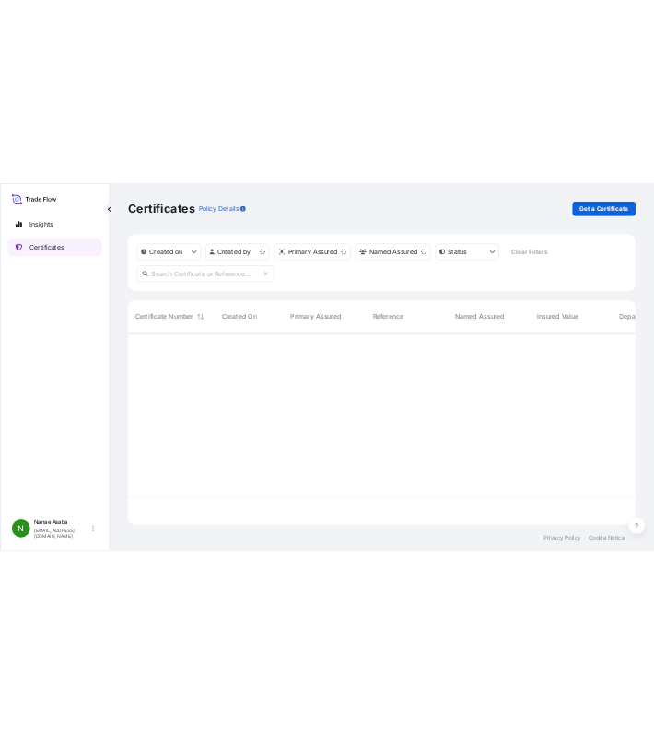
scroll to position [383, 1010]
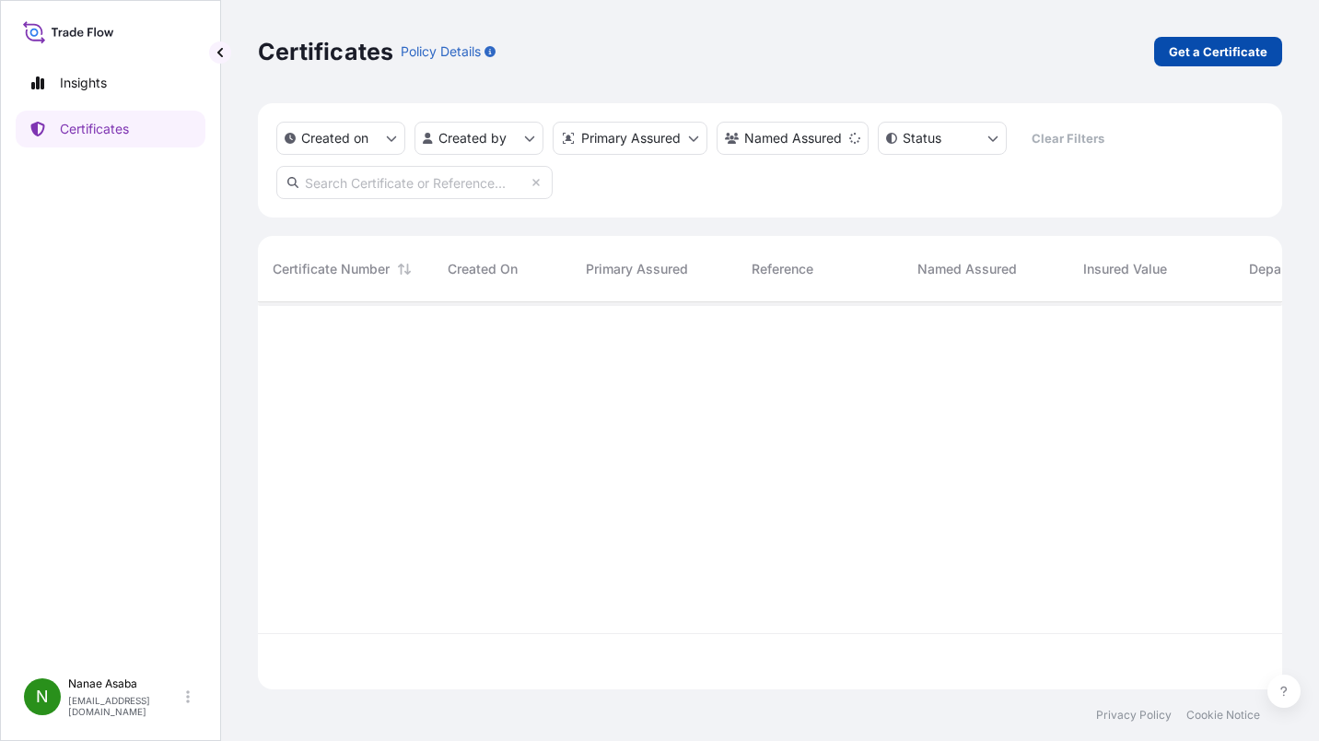
click at [1201, 46] on p "Get a Certificate" at bounding box center [1218, 51] width 99 height 18
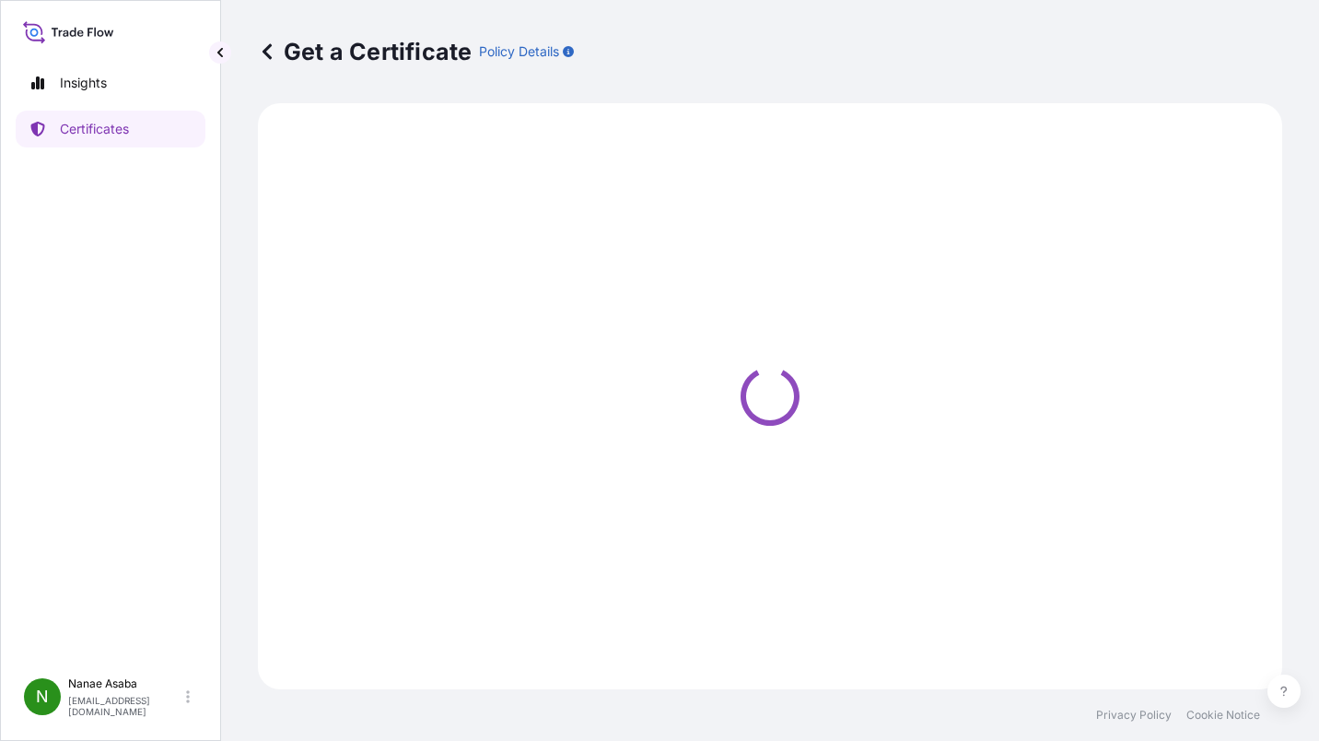
select select "Ocean Vessel"
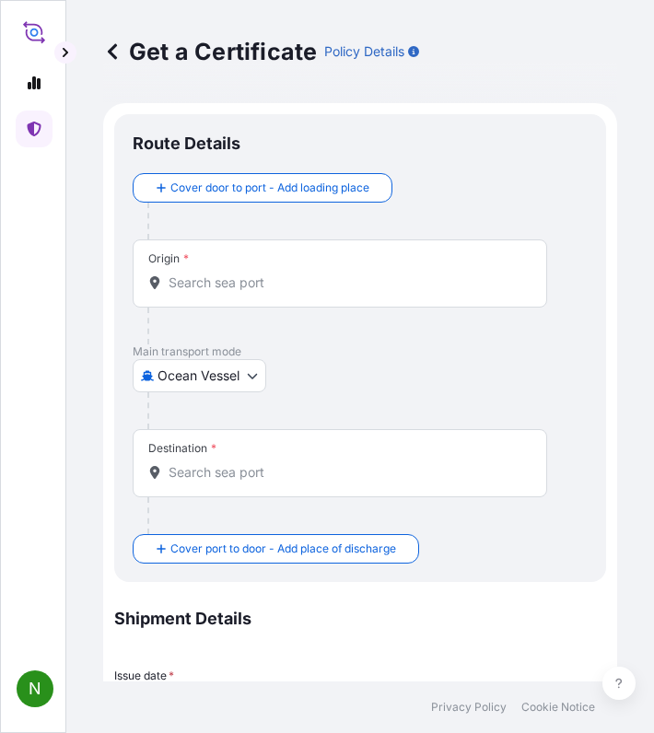
click at [220, 304] on div "Origin *" at bounding box center [340, 273] width 414 height 68
click at [220, 292] on input "Origin *" at bounding box center [347, 283] width 356 height 18
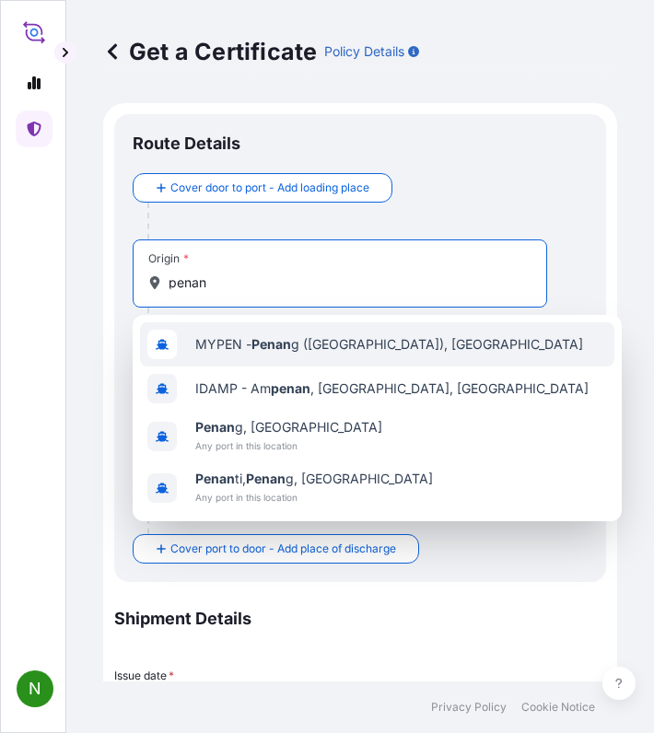
click at [275, 356] on div "MYPEN - Penan g ([GEOGRAPHIC_DATA]), [GEOGRAPHIC_DATA]" at bounding box center [377, 344] width 474 height 44
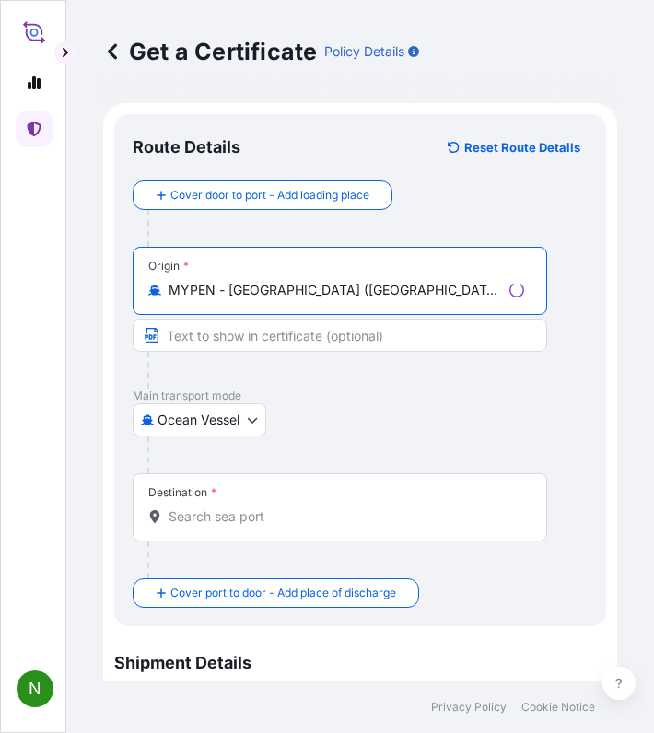
type input "MYPEN - [GEOGRAPHIC_DATA] ([GEOGRAPHIC_DATA]), [GEOGRAPHIC_DATA]"
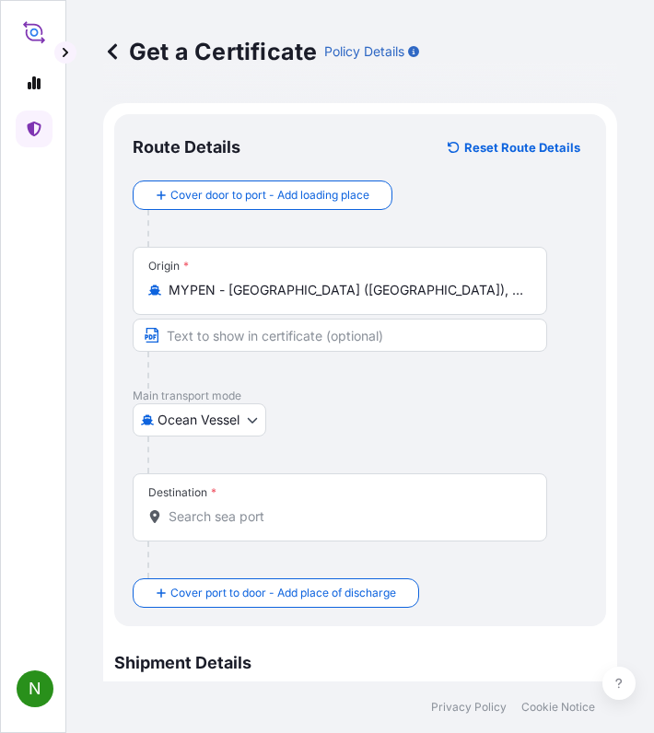
click at [249, 503] on div "Destination *" at bounding box center [340, 507] width 414 height 68
click at [249, 507] on input "Destination *" at bounding box center [347, 516] width 356 height 18
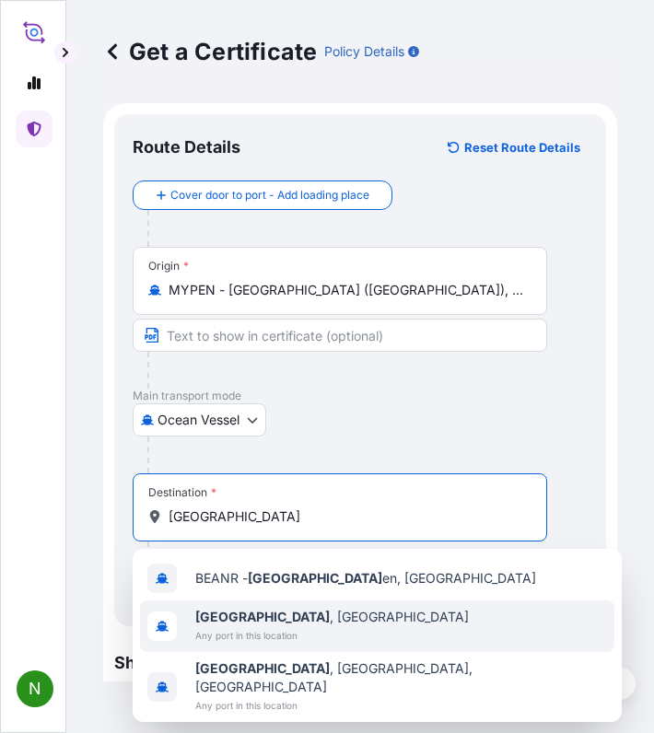
click at [242, 622] on b "[GEOGRAPHIC_DATA]" at bounding box center [262, 617] width 134 height 16
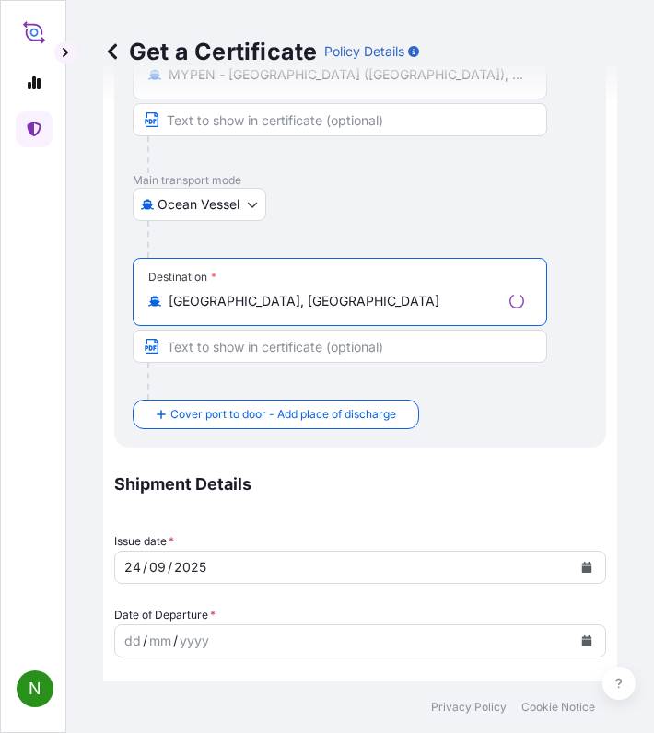
scroll to position [368, 0]
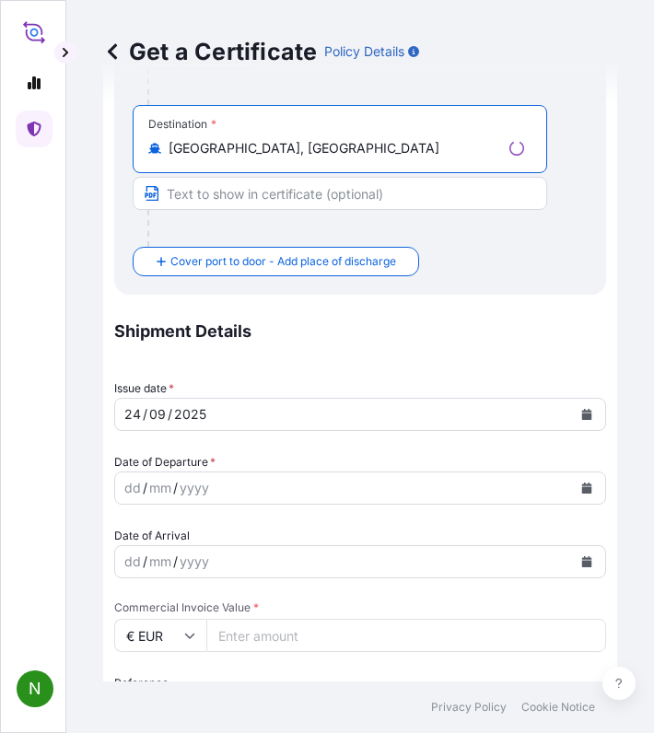
type input "[GEOGRAPHIC_DATA], [GEOGRAPHIC_DATA]"
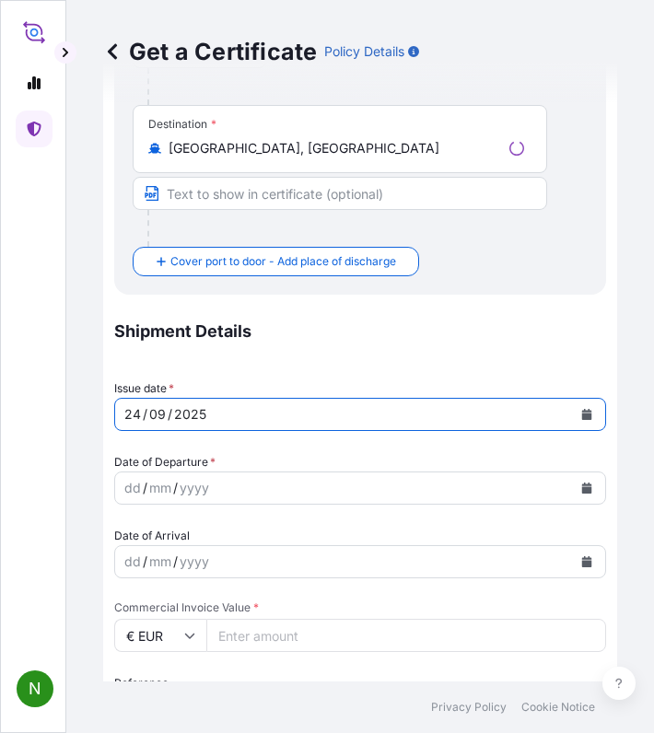
click at [220, 418] on div "[DATE]" at bounding box center [343, 414] width 457 height 33
click at [581, 417] on button "Calendar" at bounding box center [586, 414] width 29 height 29
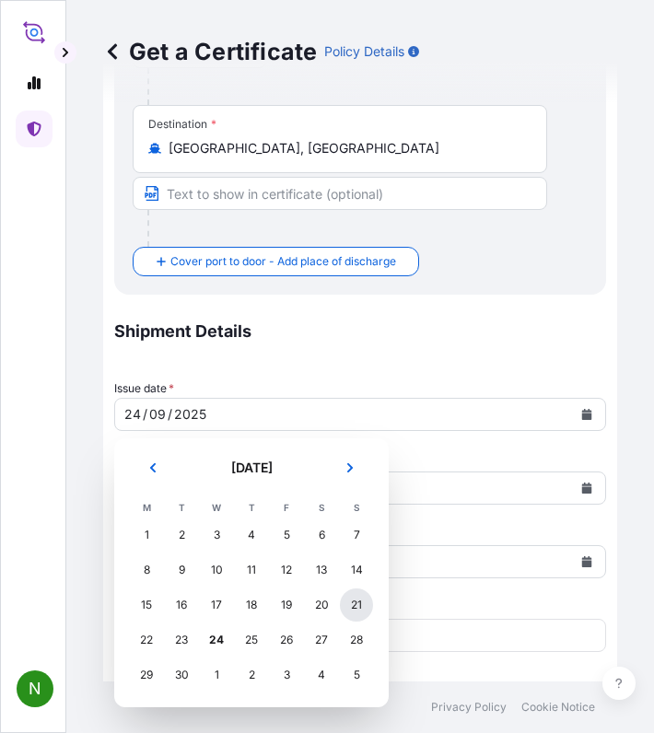
click at [365, 601] on div "21" at bounding box center [356, 605] width 33 height 33
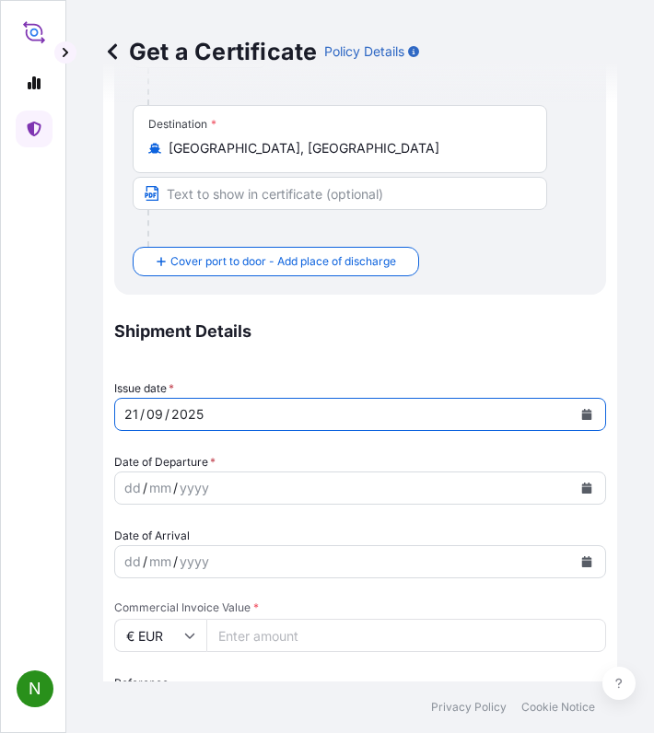
click at [183, 487] on div "yyyy" at bounding box center [194, 488] width 33 height 22
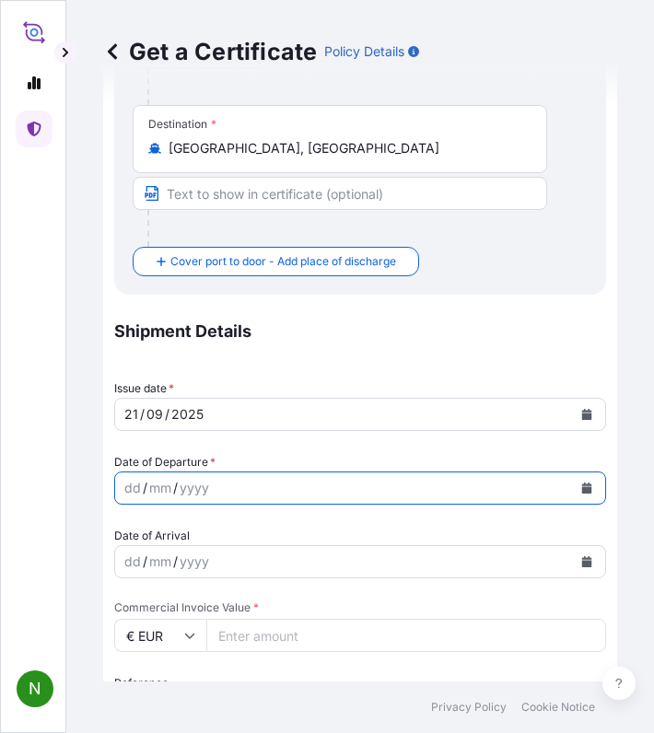
click at [578, 487] on button "Calendar" at bounding box center [586, 487] width 29 height 29
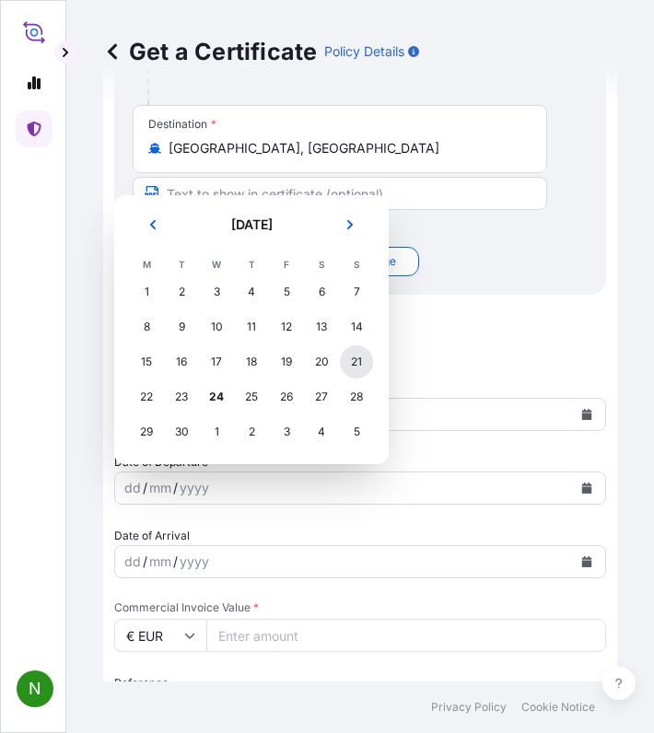
click at [367, 360] on div "21" at bounding box center [356, 361] width 33 height 33
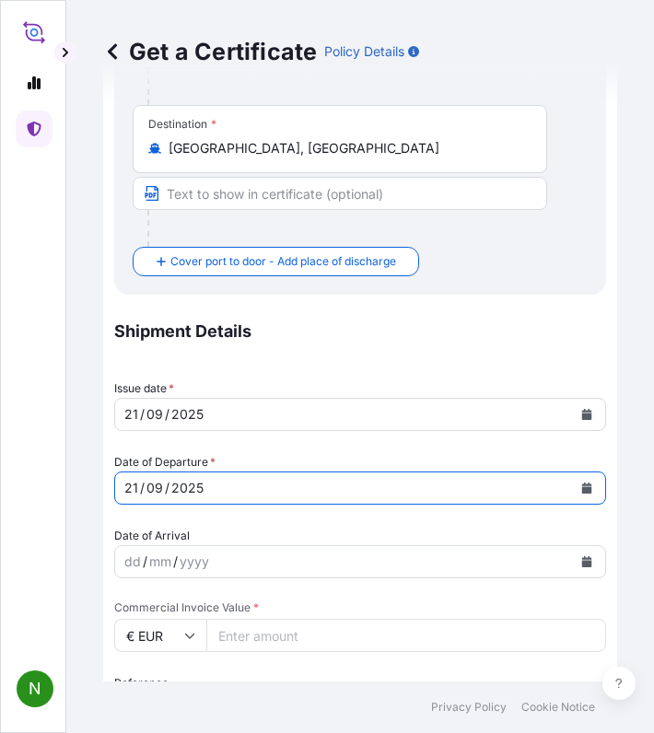
click at [167, 634] on input "€ EUR" at bounding box center [160, 635] width 92 height 33
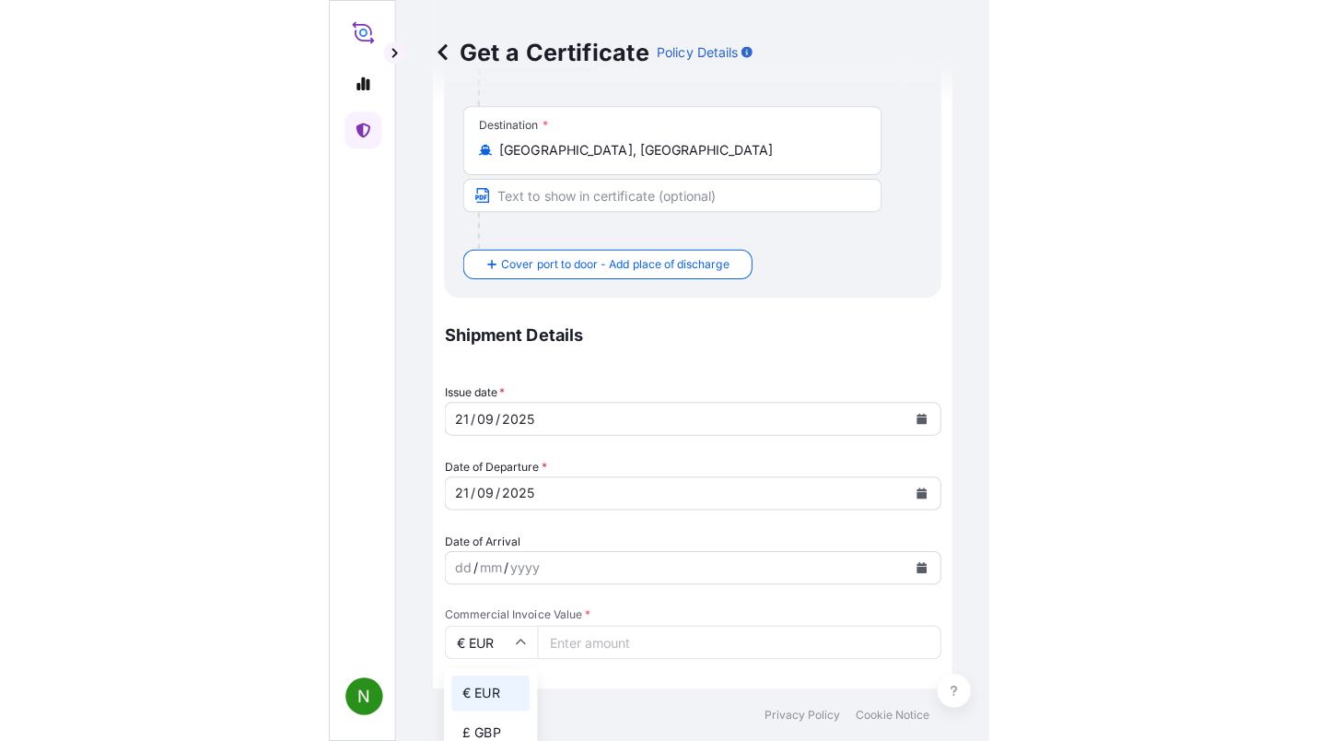
scroll to position [461, 0]
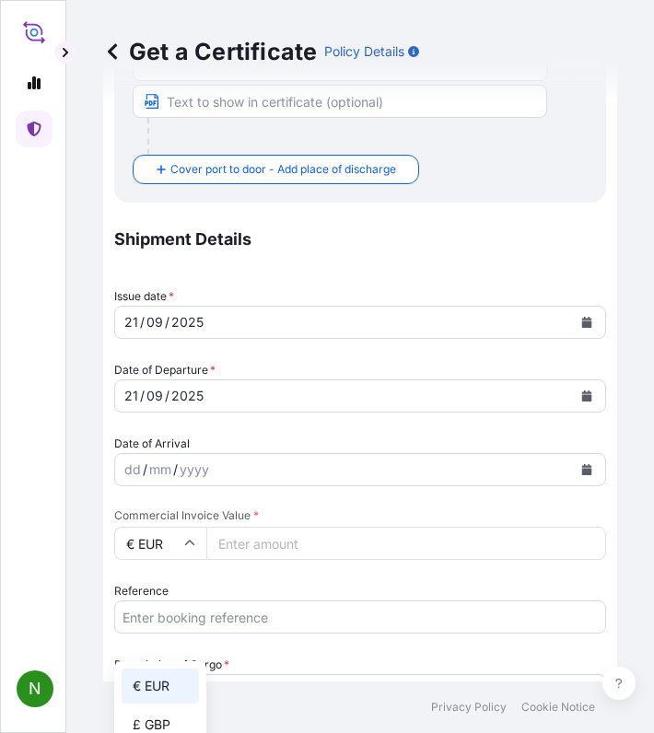
click at [207, 536] on input "Commercial Invoice Value *" at bounding box center [406, 543] width 400 height 33
click at [192, 544] on icon at bounding box center [190, 545] width 10 height 6
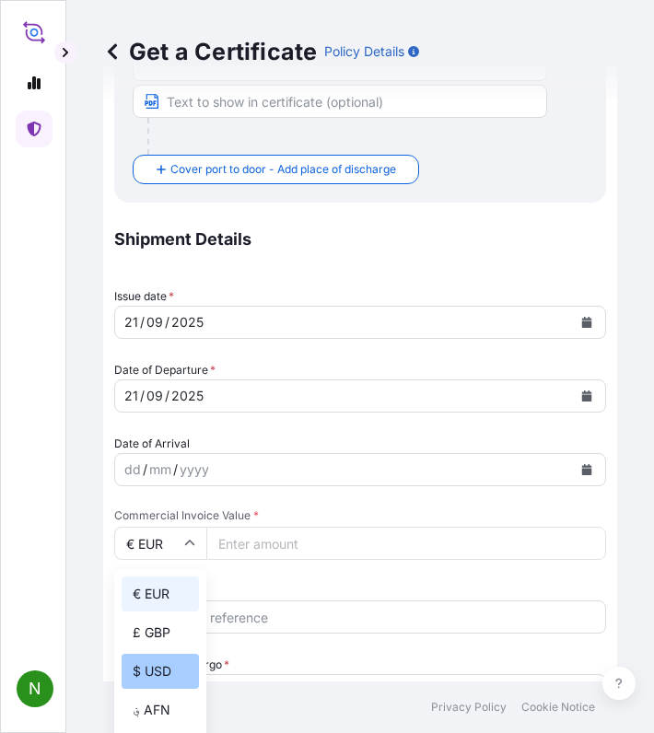
click at [171, 654] on div "$ USD" at bounding box center [160, 671] width 77 height 35
type input "$ USD"
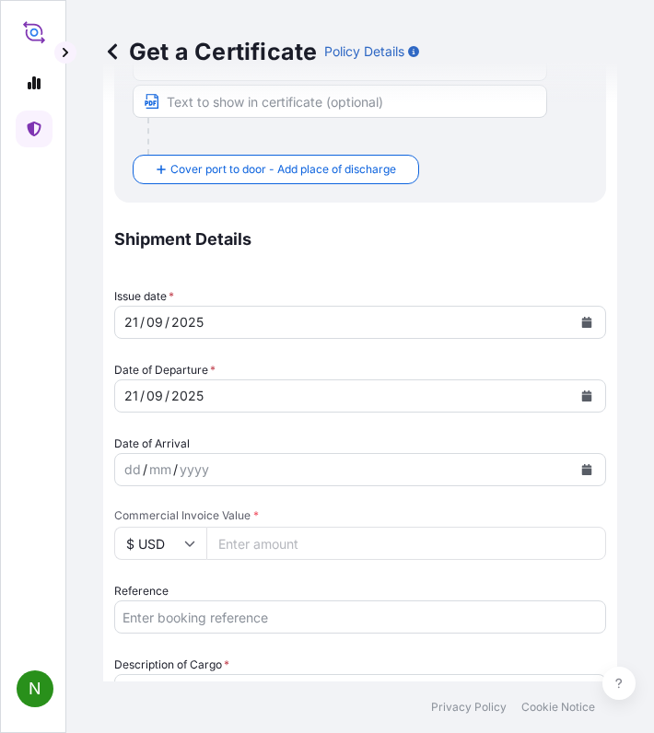
click at [257, 547] on input "Commercial Invoice Value *" at bounding box center [406, 543] width 400 height 33
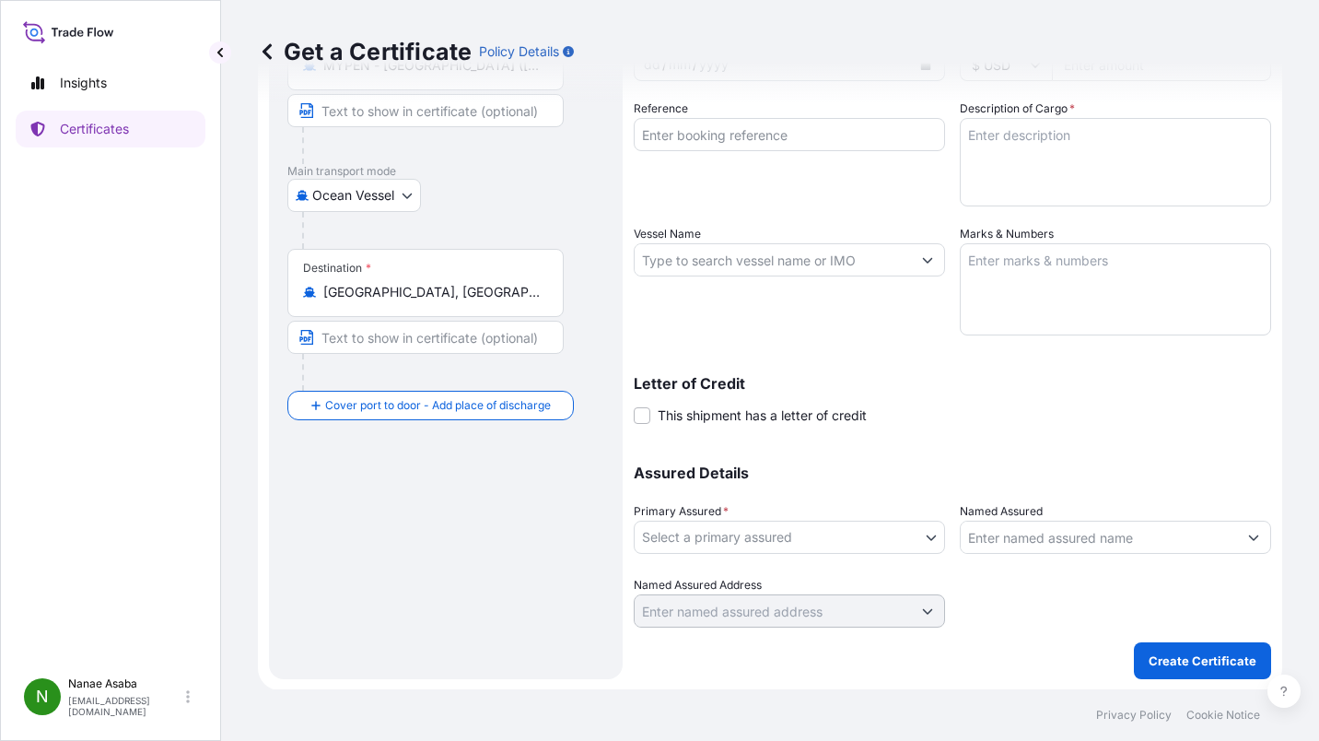
scroll to position [41, 0]
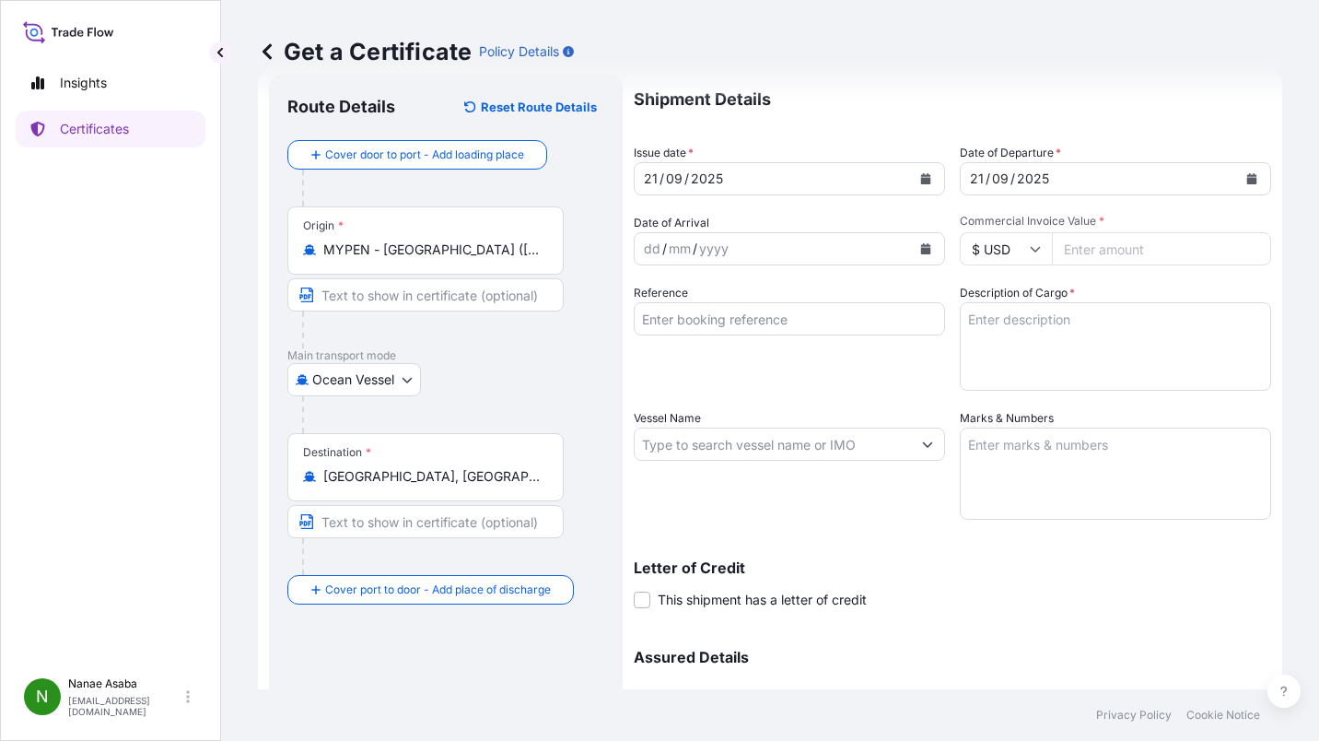
paste input "36760.4"
type input "36760.4"
click at [1131, 309] on textarea "Description of Cargo *" at bounding box center [1115, 346] width 311 height 88
paste textarea "SQ912FC 80%COTTON / 20%POLYESTER FABRIC CONSTRUCTION : 150X77 FINISH WIDTH : 16…"
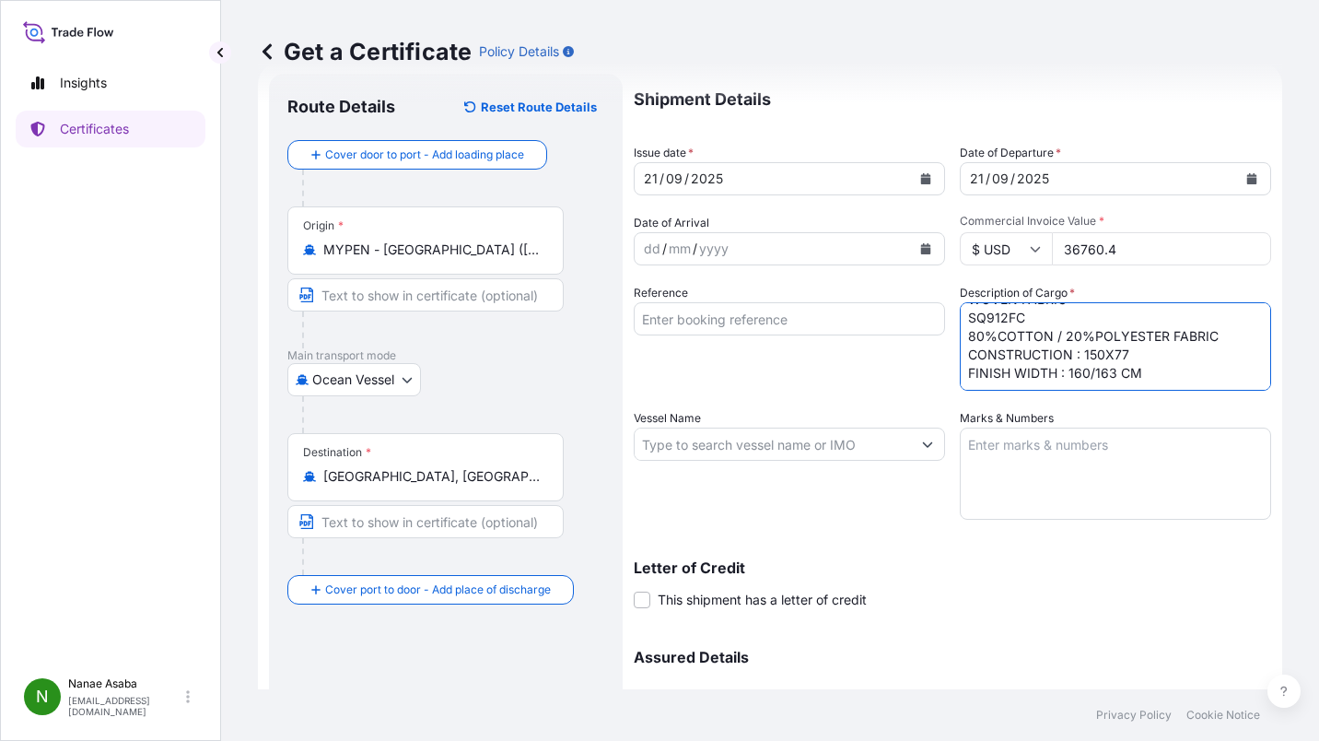
scroll to position [0, 0]
click at [1095, 321] on textarea "WOVEN FABRIC SQ912FC 80%COTTON / 20%POLYESTER FABRIC CONSTRUCTION : 150X77 FINI…" at bounding box center [1115, 346] width 311 height 88
click at [1089, 372] on textarea "WOVEN FABRIC SQ912FC 80%COTTON / 20%POLYESTER FABRIC CONSTRUCTION : 150X77 FINI…" at bounding box center [1115, 346] width 311 height 88
click at [1066, 382] on textarea "WOVEN FABRIC SQ912FC 80%COTTON / 20%POLYESTER FABRIC CONSTRUCTION : 150X77 FINI…" at bounding box center [1115, 346] width 311 height 88
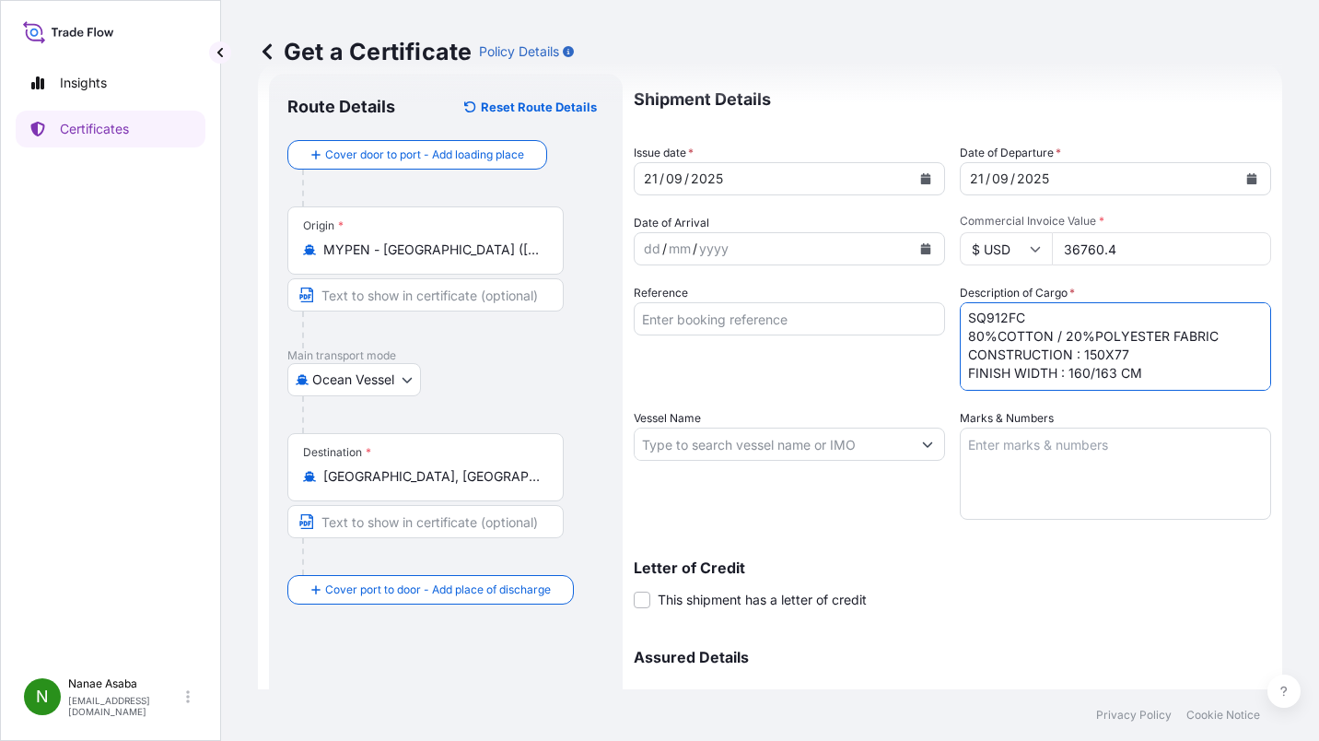
paste textarea "YST3255 65%POLYESTER / 35%COTTON FABRIC CONSTRUCTION : 70X56 FINISH WIDTH : 160…"
type textarea "WOVEN FABRIC SQ912FC 80%COTTON / 20%POLYESTER FABRIC CONSTRUCTION : 150X77 FINI…"
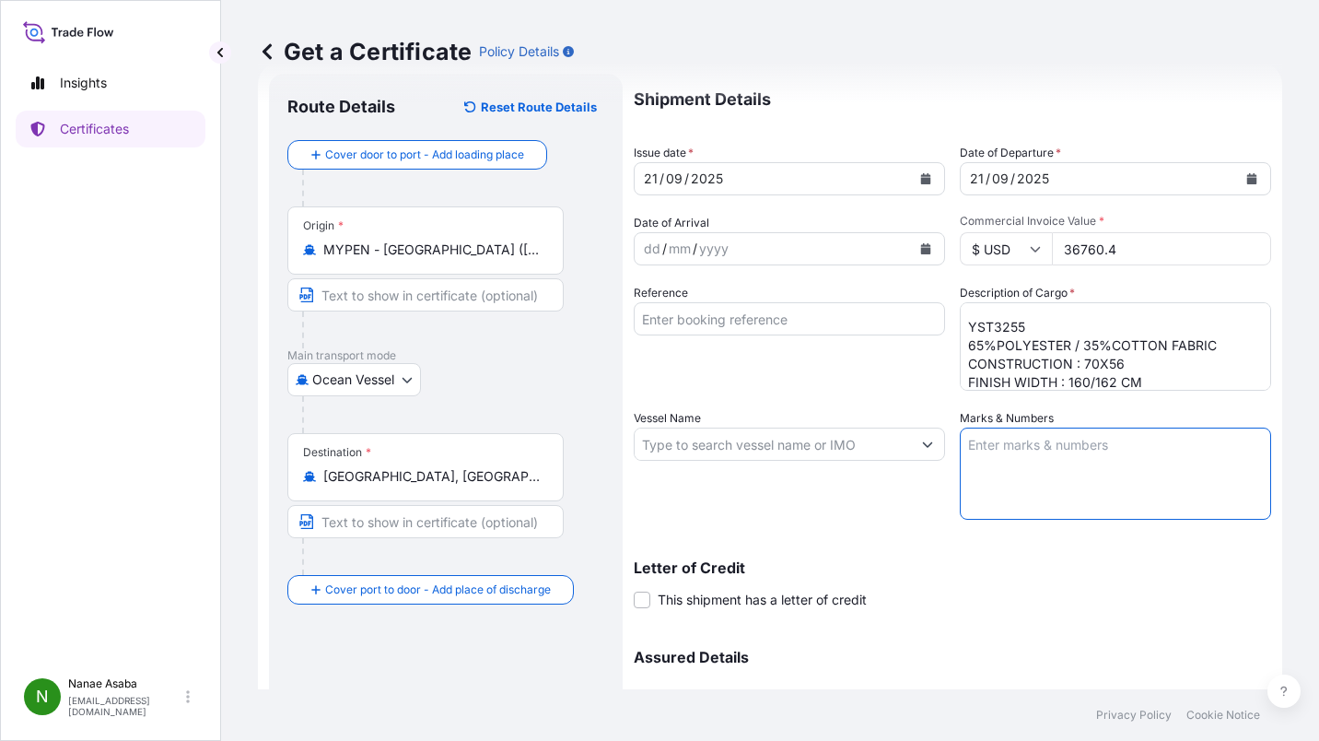
click at [1002, 445] on textarea "Marks & Numbers" at bounding box center [1115, 473] width 311 height 92
paste textarea "WORKWEAR TEXTILES PO:#250709 SQ912 [GEOGRAPHIC_DATA] C/NO: 1-9,1N-8N,1R-2R"
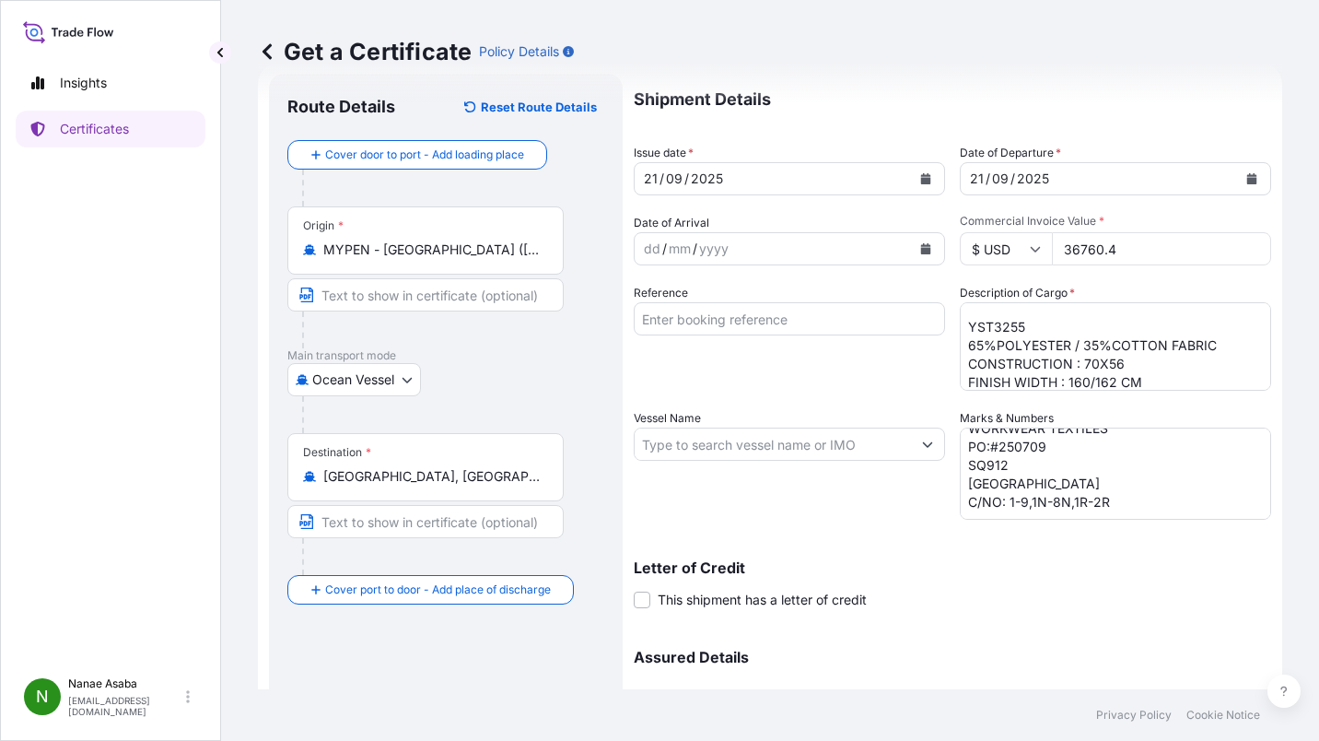
click at [1123, 508] on textarea "WORKWEAR TEXTILES PO:#250709 SQ912 [GEOGRAPHIC_DATA] C/NO: 1-9,1N-8N,1R-2R" at bounding box center [1115, 473] width 311 height 92
paste textarea "WORKWEAR TEXTILES YST3255 BLUE ANTWERP C/NO. 1-18"
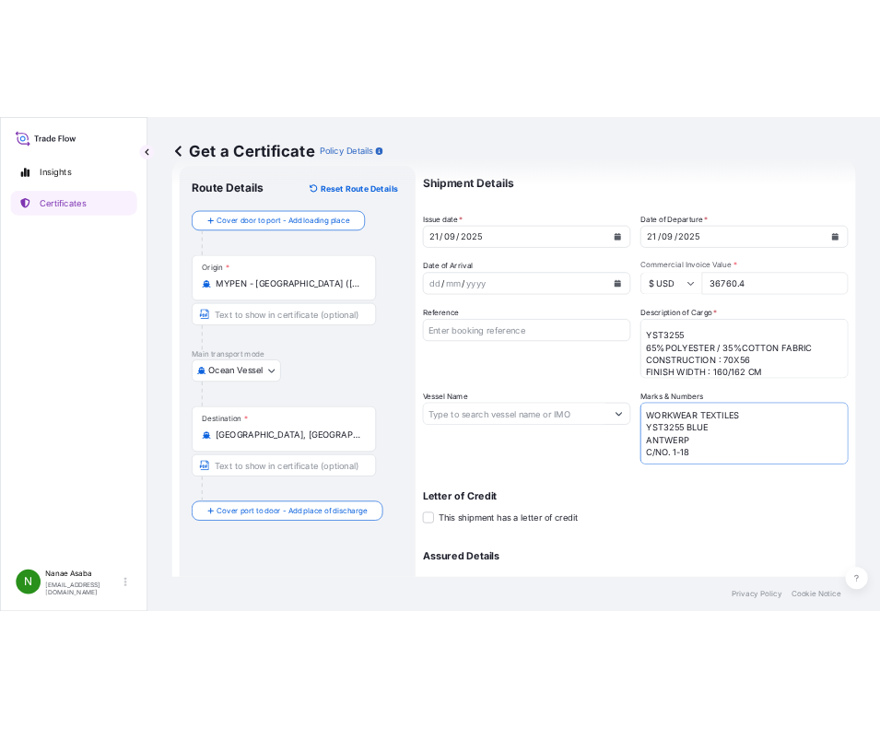
scroll to position [136, 0]
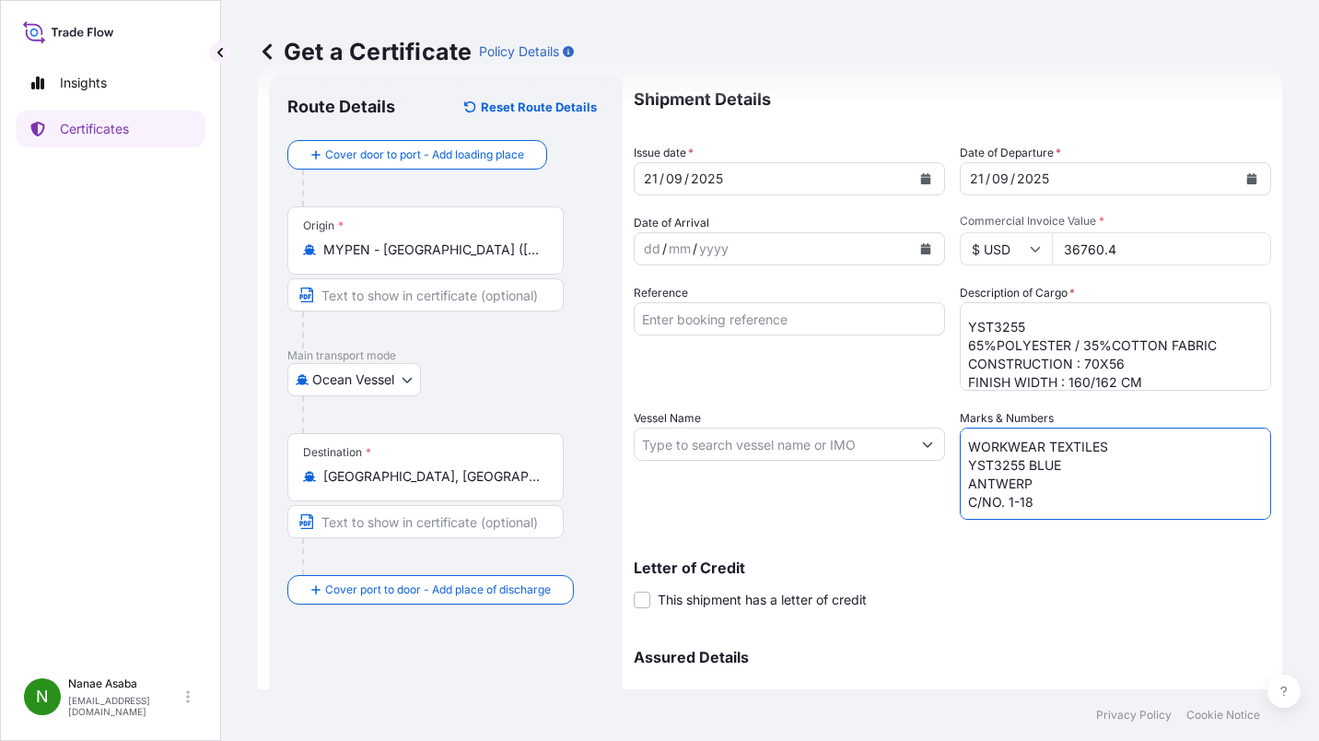
click at [974, 491] on textarea "WORKWEAR TEXTILES PO:#250709 SQ912 [GEOGRAPHIC_DATA] C/NO: 1-9,1N-8N,1R-2R WORK…" at bounding box center [1115, 473] width 311 height 92
click at [1012, 505] on textarea "WORKWEAR TEXTILES PO:#250709 SQ912 [GEOGRAPHIC_DATA] C/NO: 1-9,1N-8N,1R-2R WORK…" at bounding box center [1115, 473] width 311 height 92
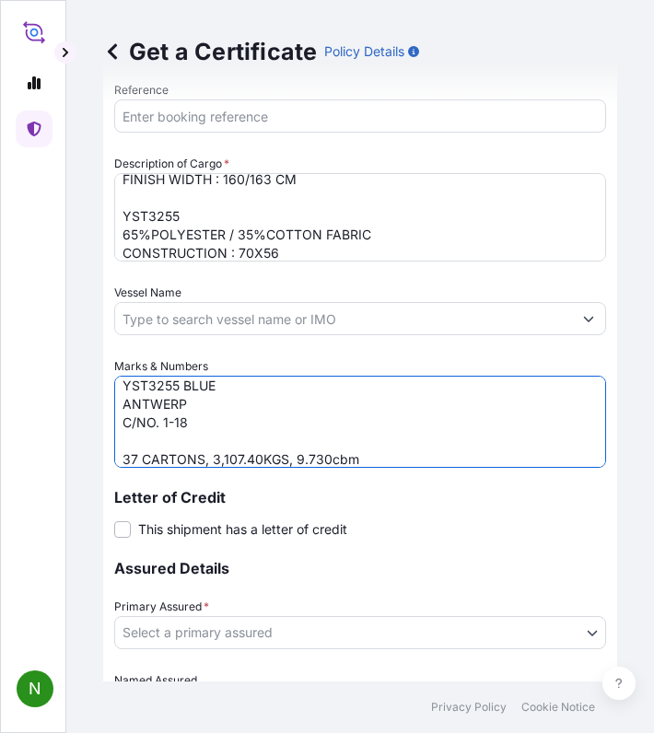
scroll to position [1146, 0]
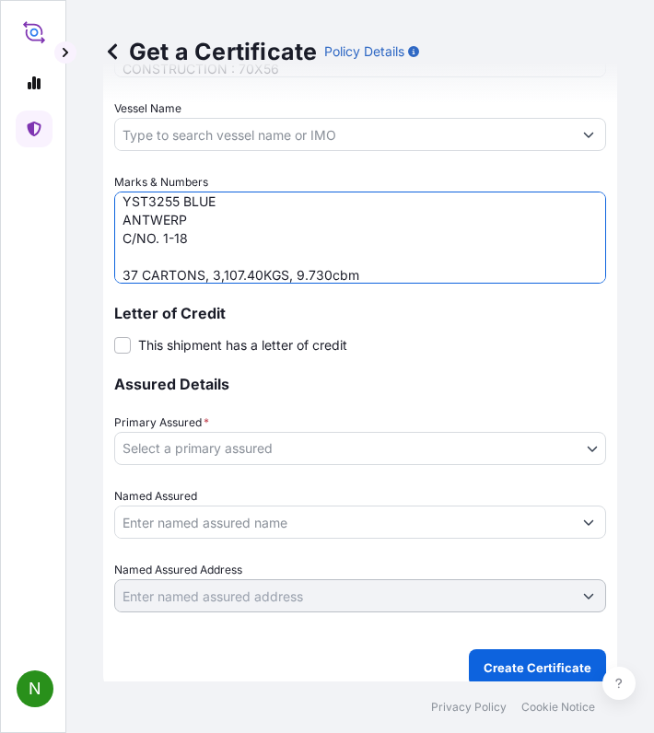
type textarea "WORKWEAR TEXTILES PO:#250709 SQ912 [GEOGRAPHIC_DATA] C/NO: 1-9,1N-8N,1R-2R WORK…"
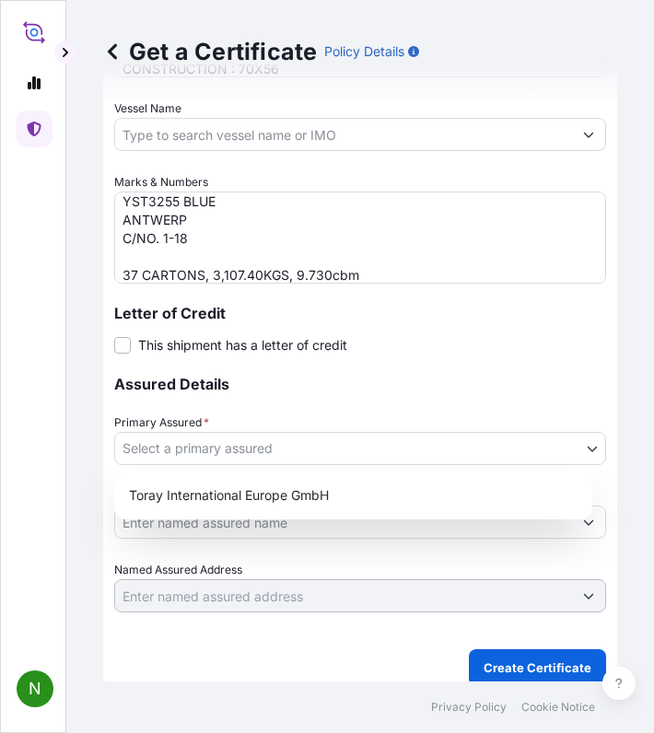
click at [336, 439] on body "N Get a Certificate Policy Details Route Details Reset Route Details Cover door…" at bounding box center [327, 366] width 654 height 733
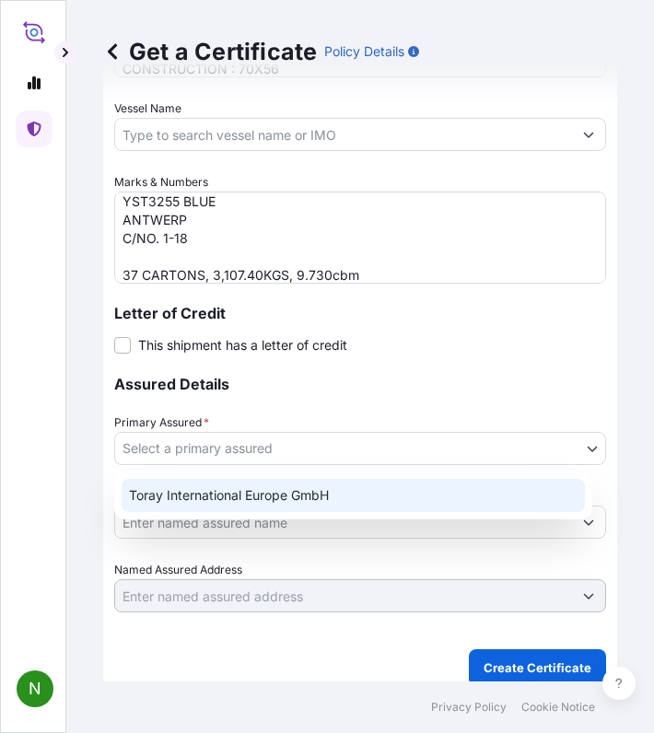
click at [307, 490] on div "Toray International Europe GmbH" at bounding box center [353, 495] width 463 height 33
select select "31809"
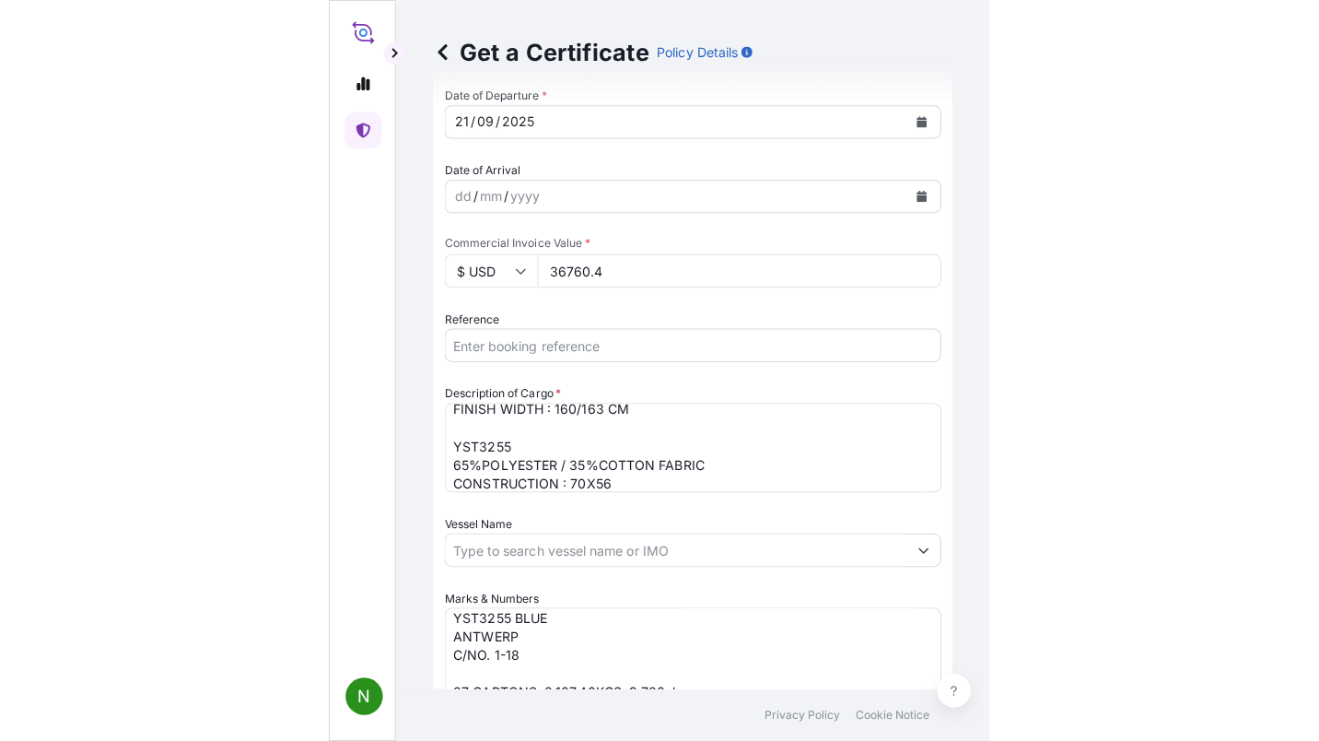
scroll to position [737, 0]
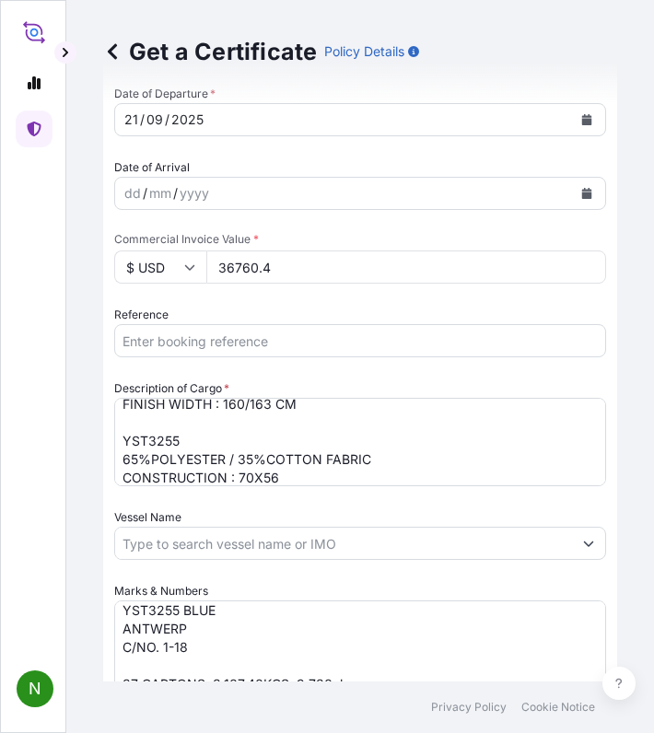
click at [139, 346] on input "Reference" at bounding box center [360, 340] width 492 height 33
click at [201, 350] on input "Reference" at bounding box center [360, 340] width 492 height 33
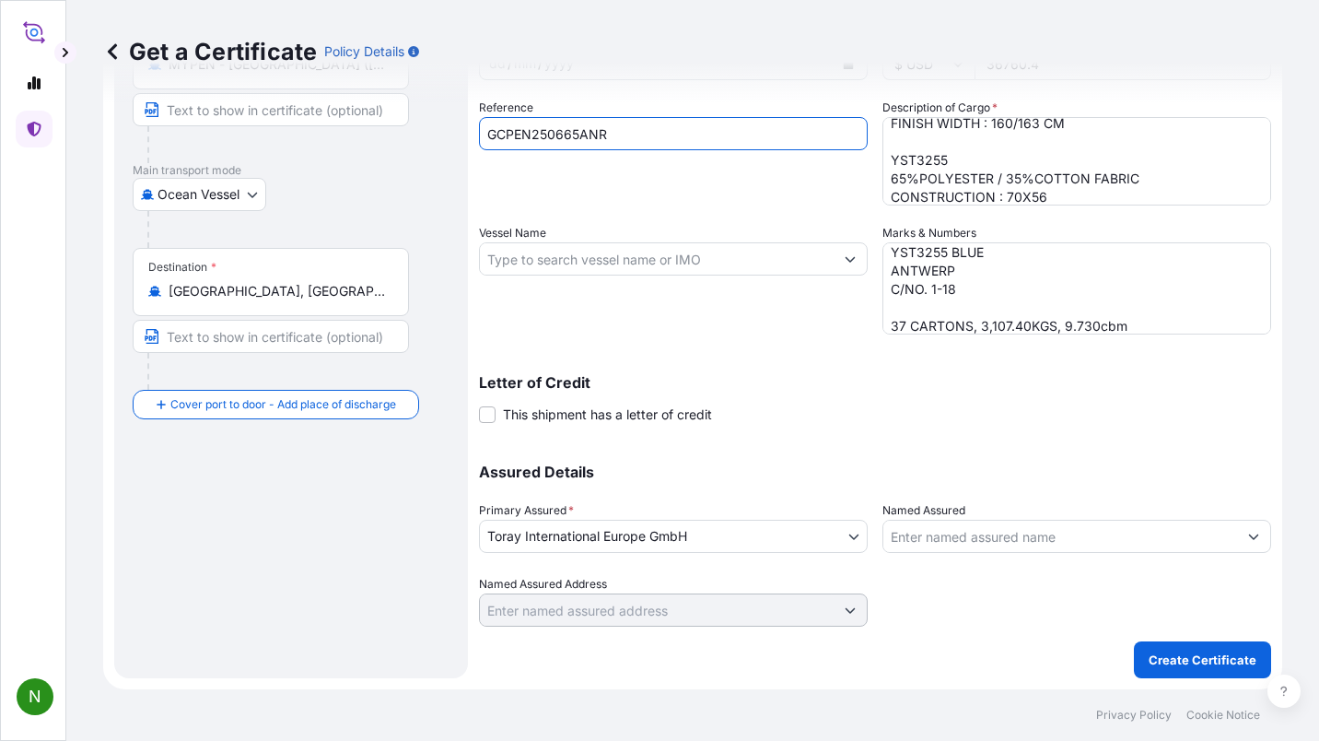
scroll to position [177, 0]
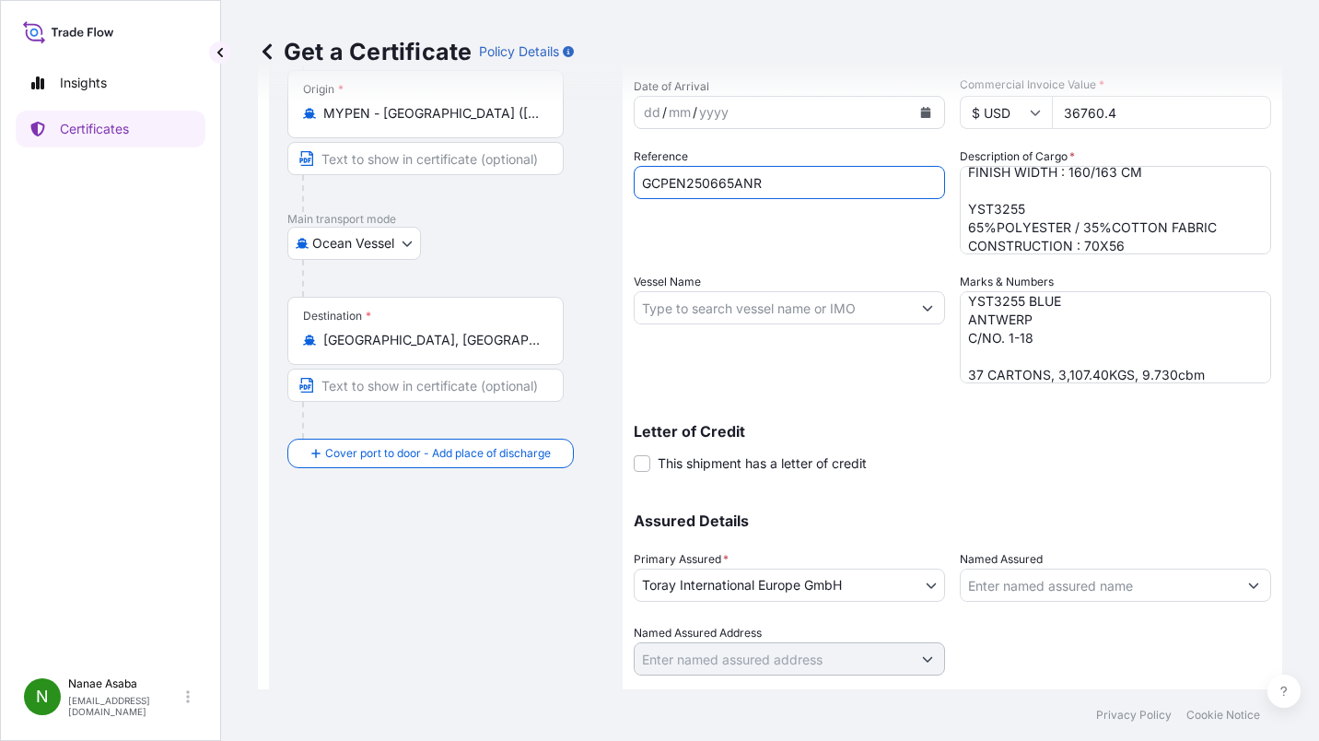
click at [636, 184] on input "GCPEN250665ANR" at bounding box center [789, 182] width 311 height 33
paste input "NV0008444"
paste input "NV0008443"
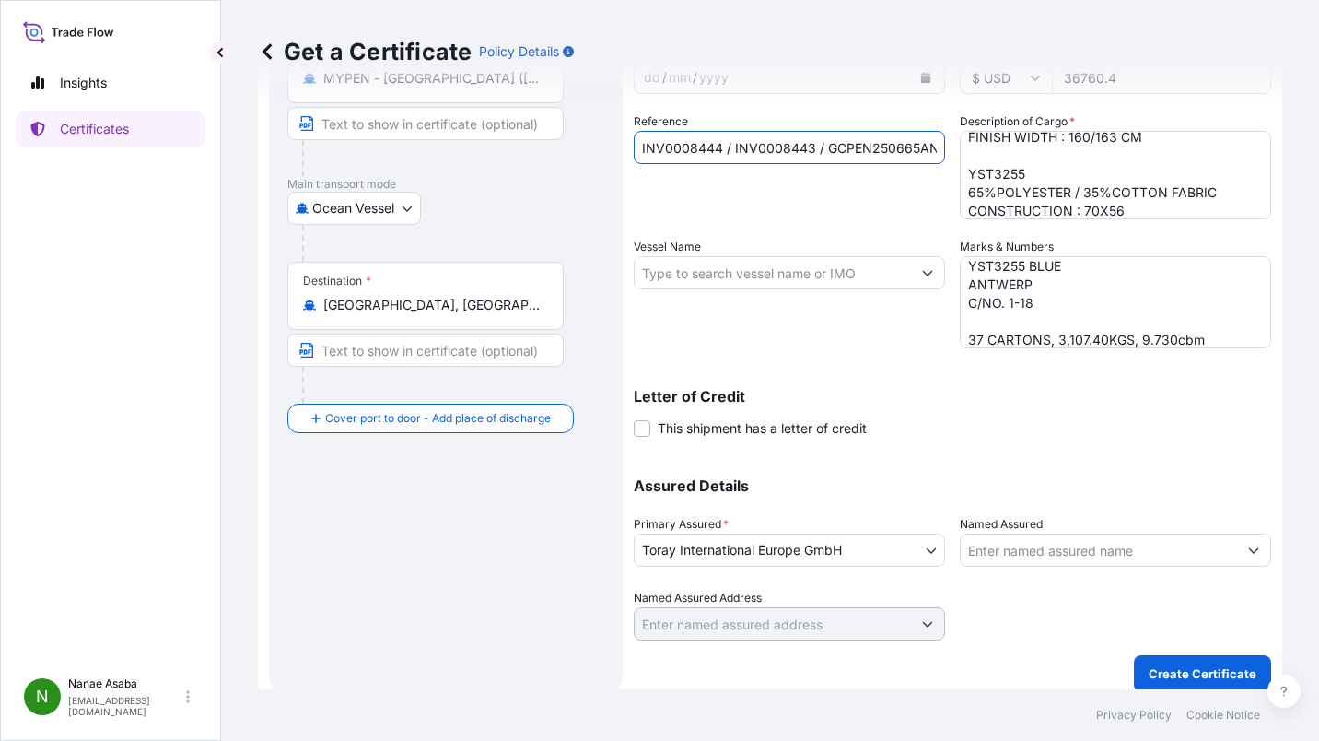
scroll to position [225, 0]
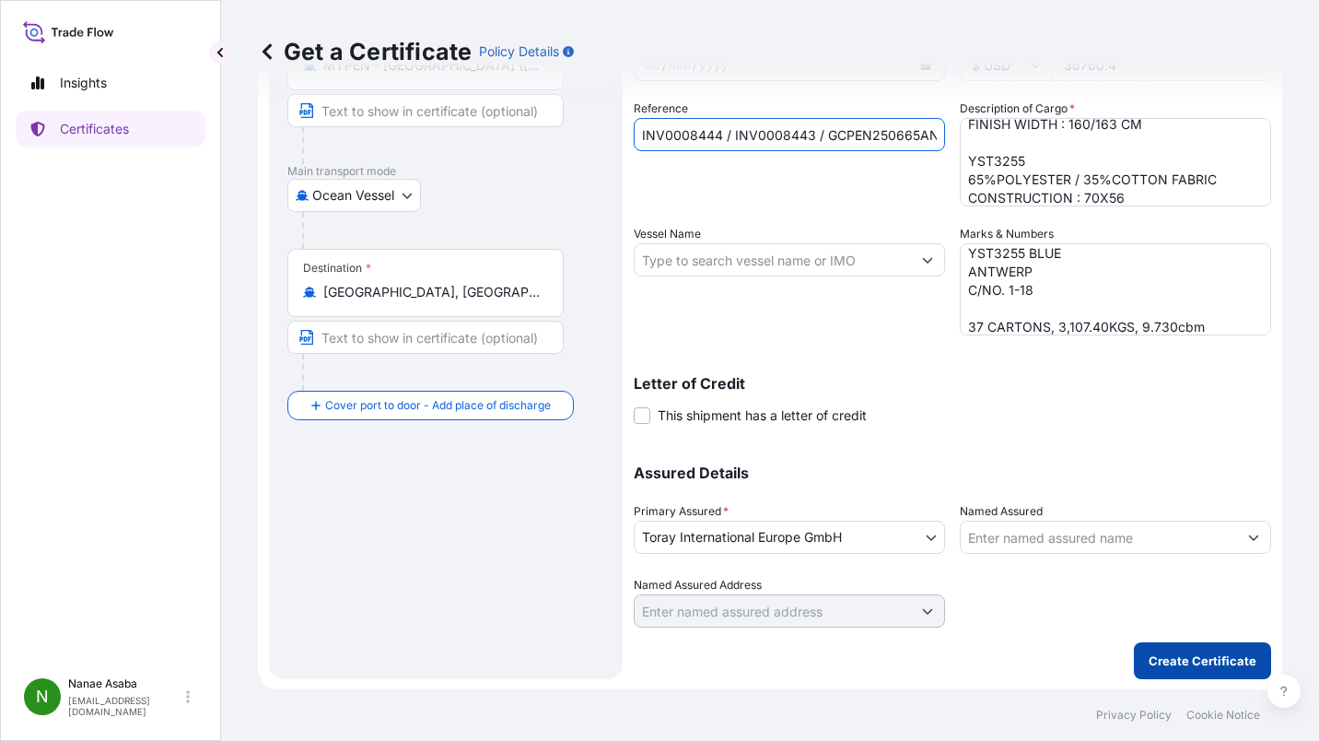
type input "INV0008444 / INV0008443 / GCPEN250665ANR"
click at [1134, 659] on button "Create Certificate" at bounding box center [1202, 660] width 137 height 37
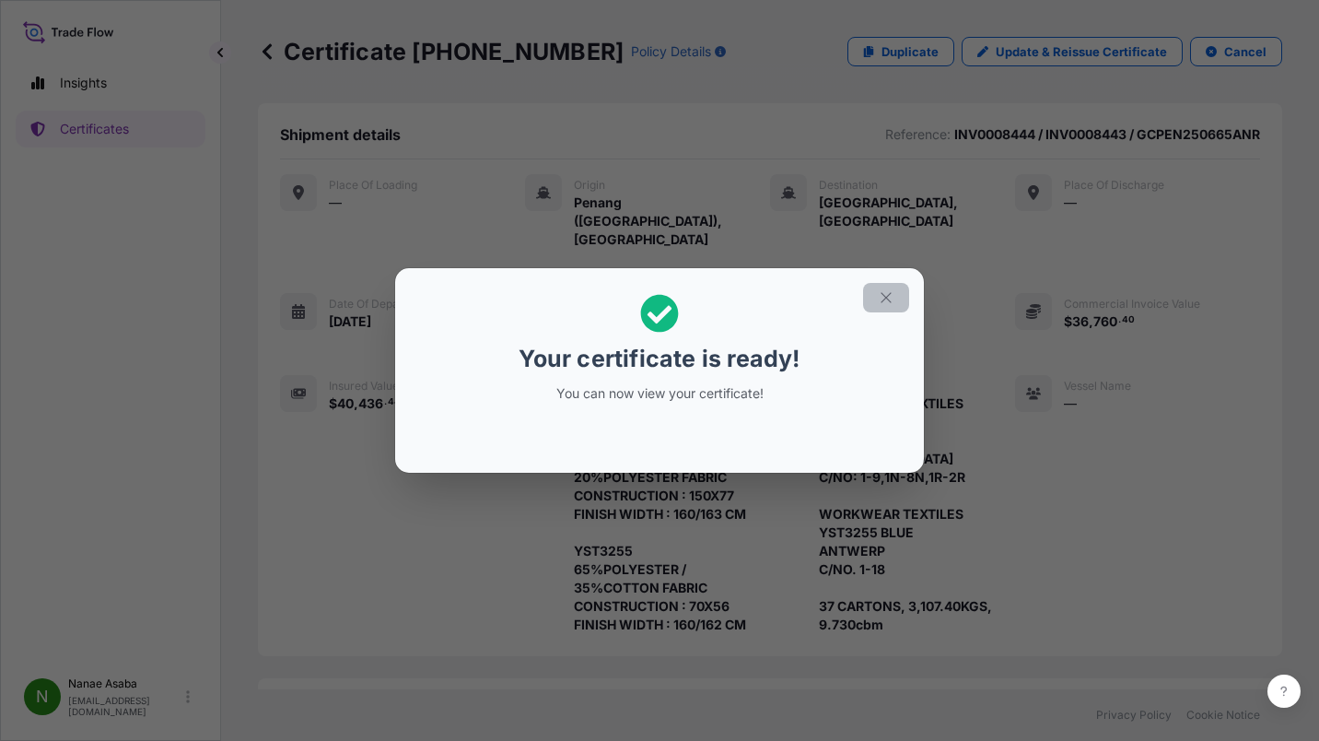
click at [879, 294] on icon "button" at bounding box center [886, 297] width 17 height 17
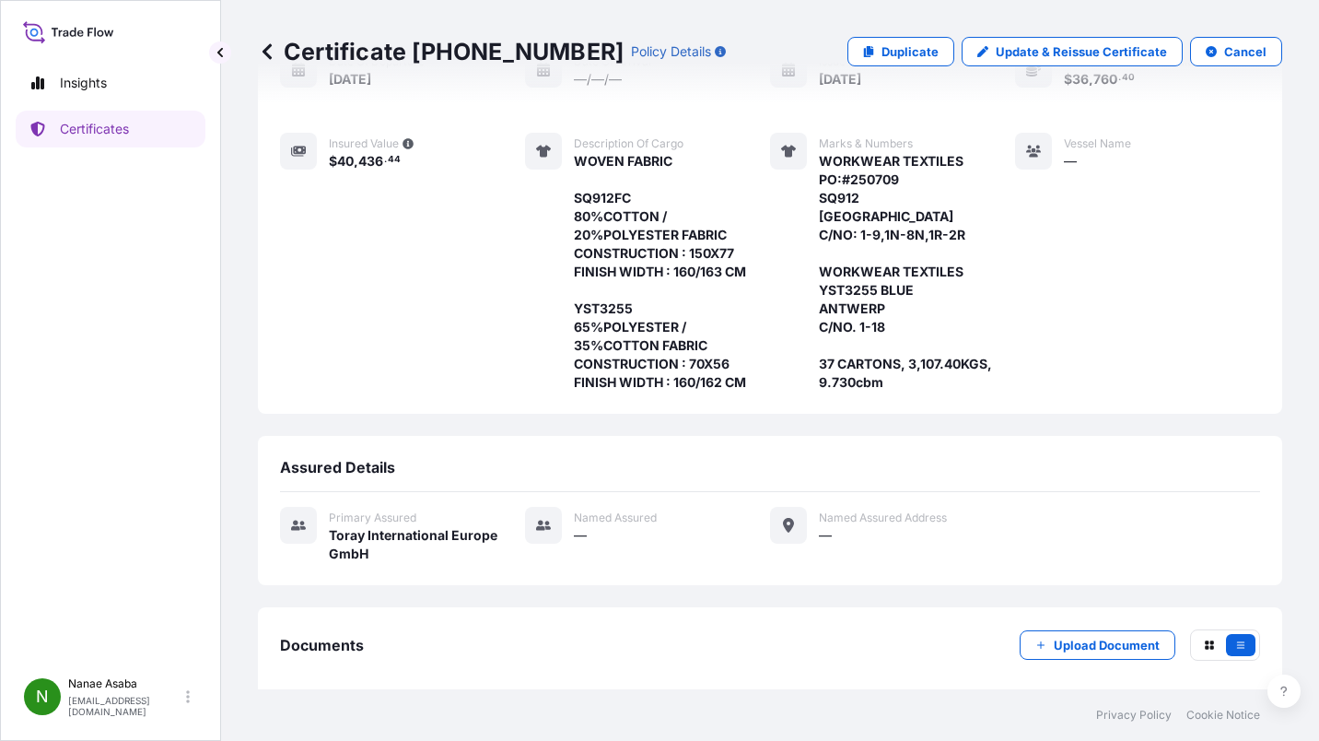
scroll to position [312, 0]
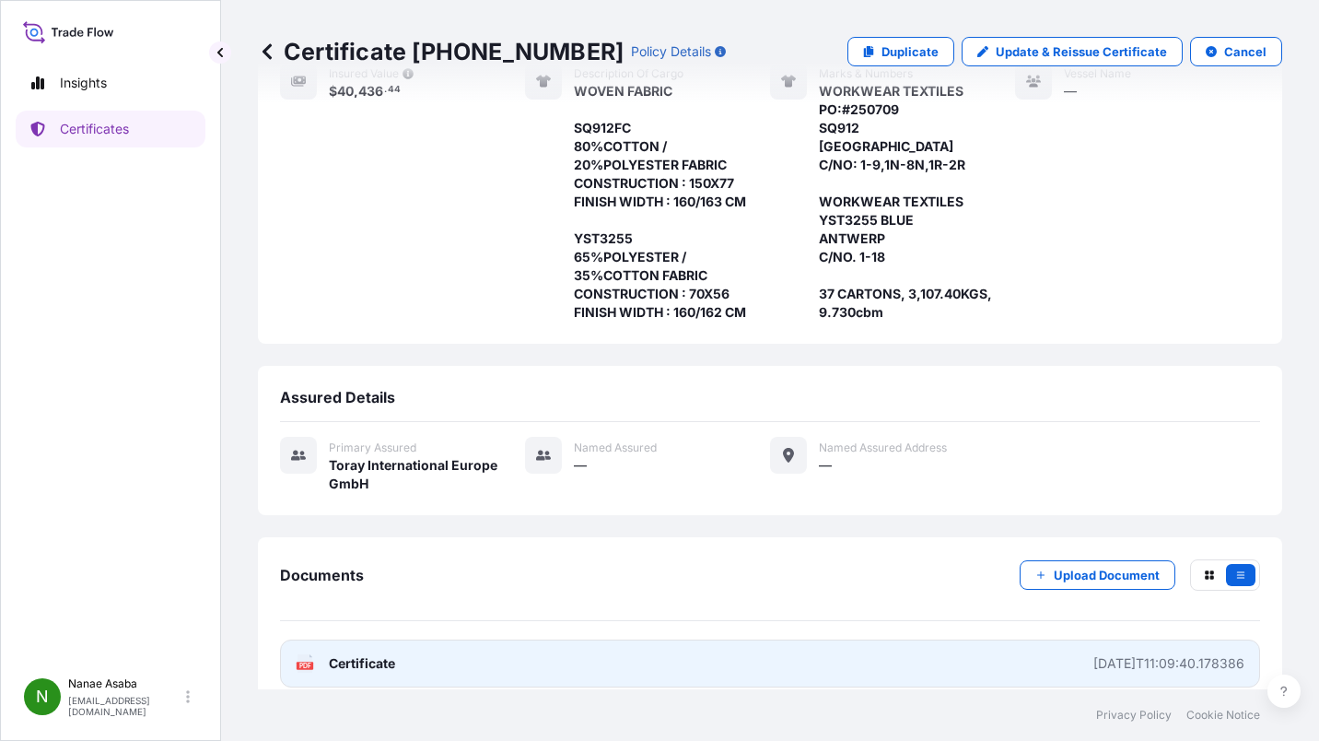
click at [373, 659] on link "PDF Certificate [DATE]T11:09:40.178386" at bounding box center [770, 663] width 980 height 48
